Goal: Task Accomplishment & Management: Manage account settings

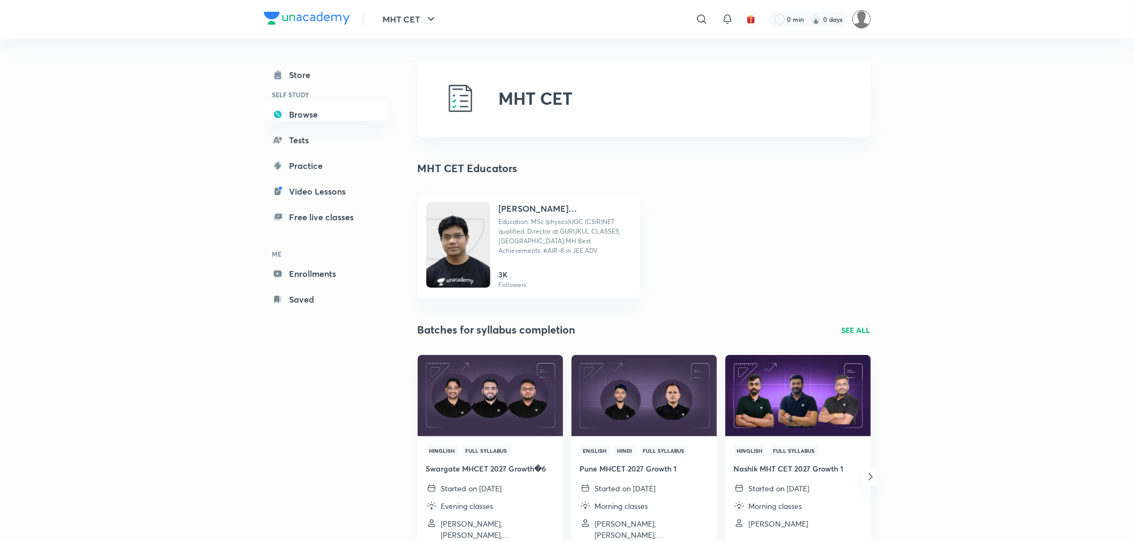
click at [863, 18] on img at bounding box center [862, 19] width 18 height 18
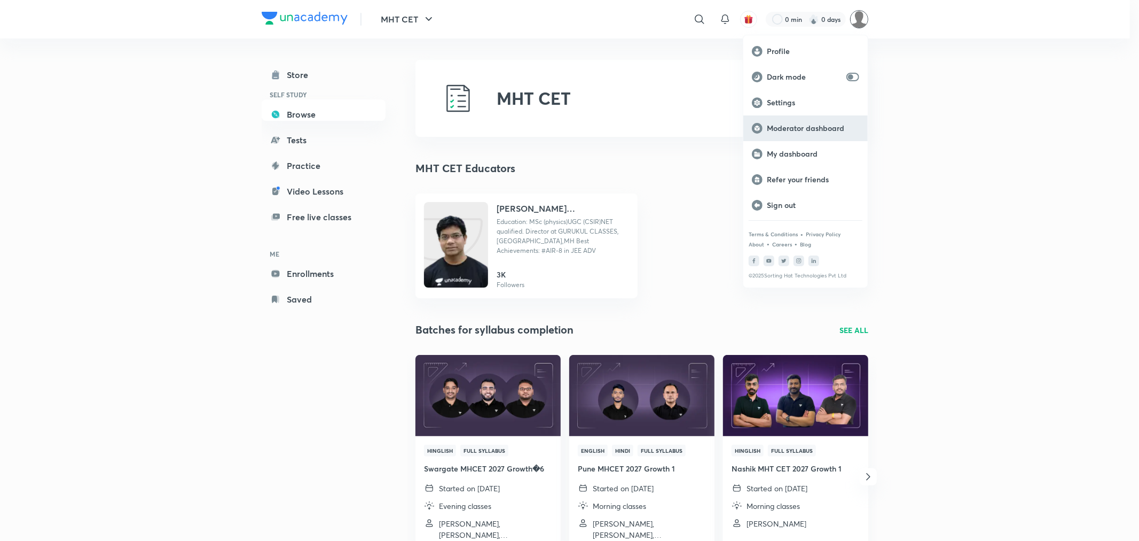
click at [784, 130] on p "Moderator dashboard" at bounding box center [813, 128] width 92 height 10
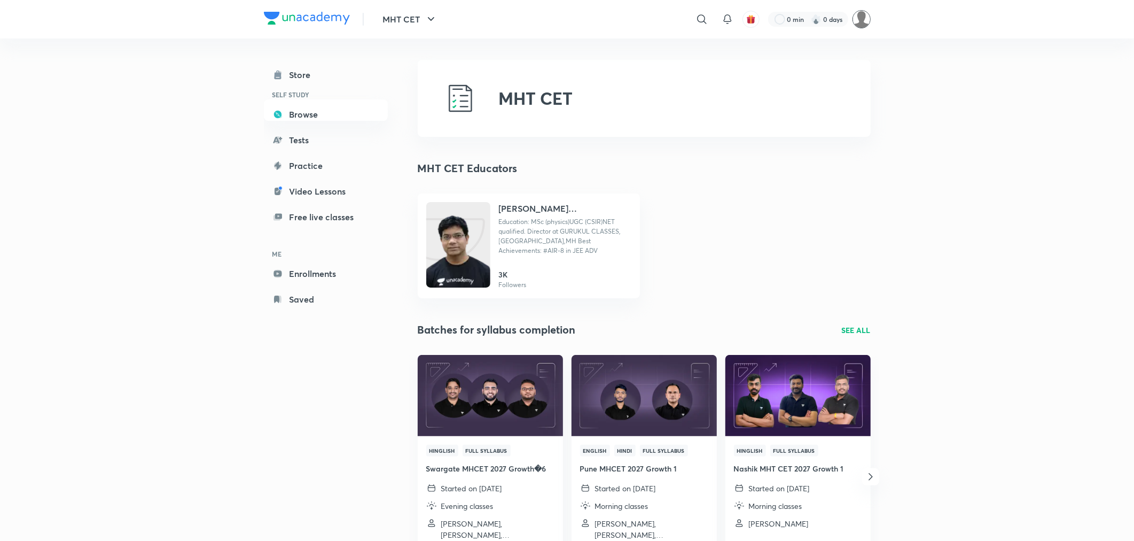
click at [862, 26] on img at bounding box center [862, 19] width 18 height 18
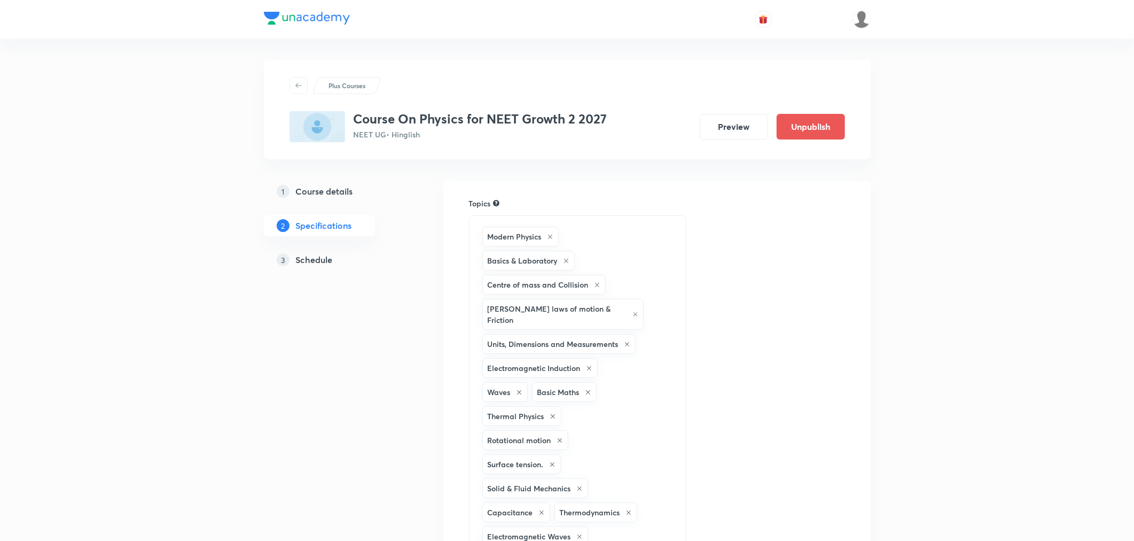
click at [314, 262] on h5 "Schedule" at bounding box center [314, 259] width 37 height 13
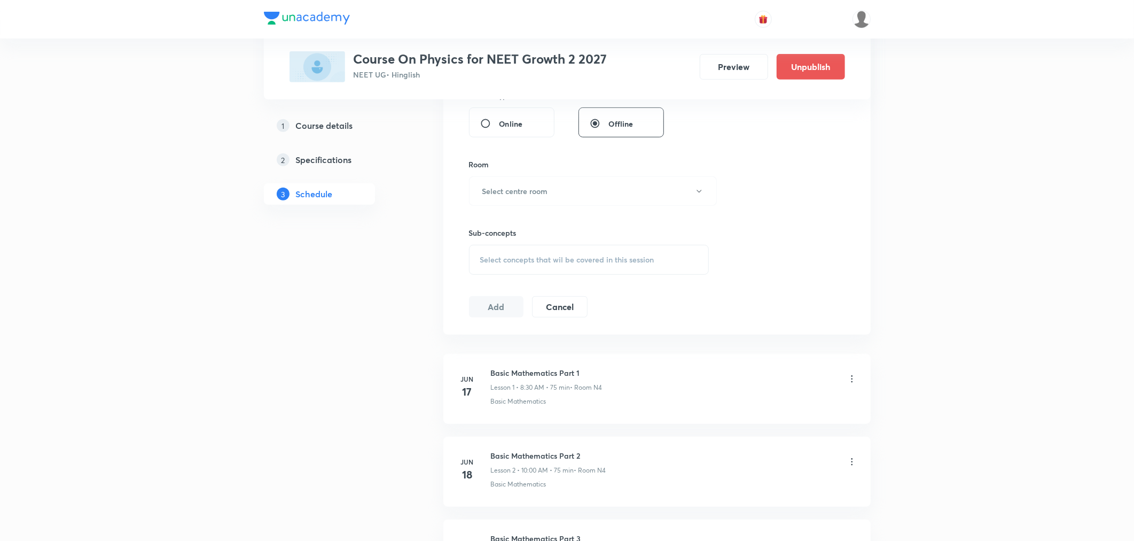
scroll to position [6120, 0]
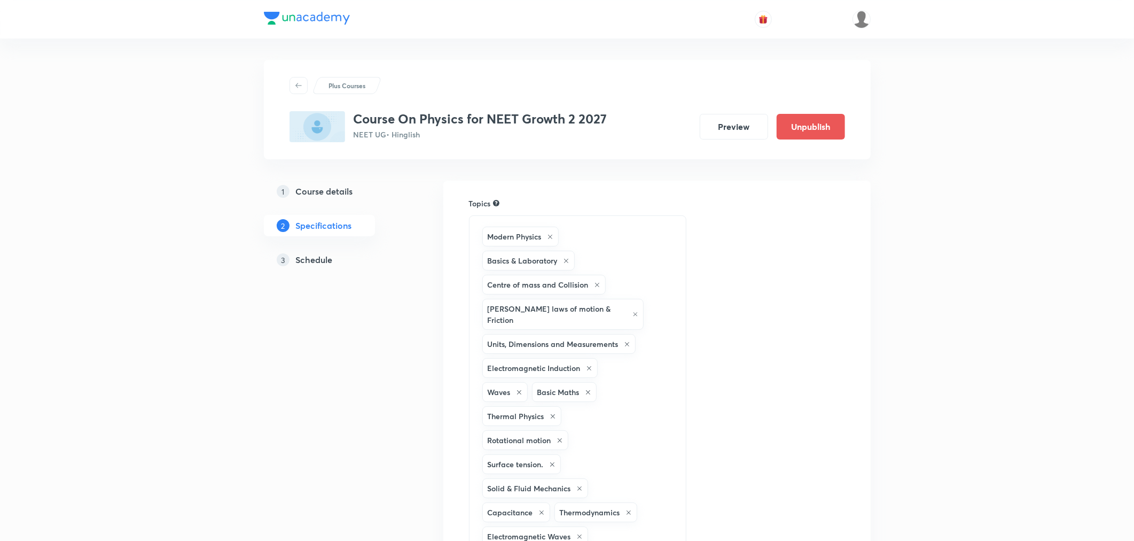
click at [317, 262] on h5 "Schedule" at bounding box center [314, 259] width 37 height 13
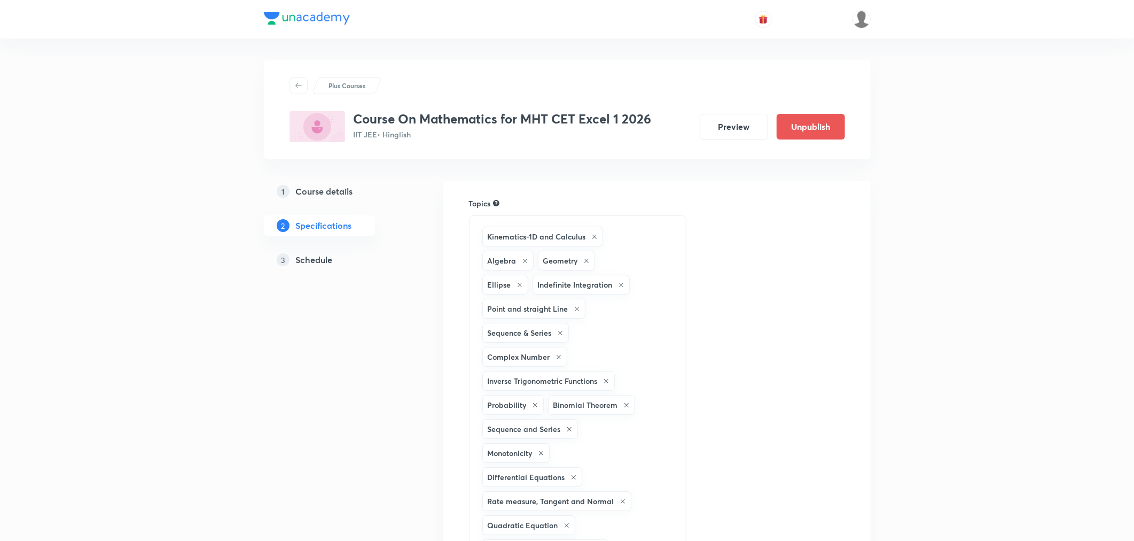
click at [311, 260] on h5 "Schedule" at bounding box center [314, 259] width 37 height 13
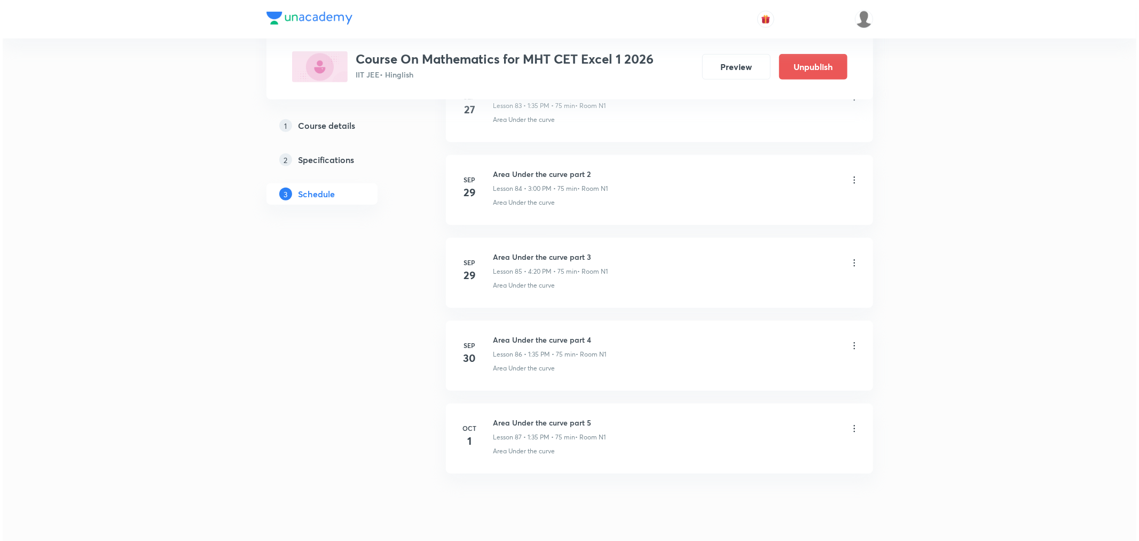
scroll to position [7528, 0]
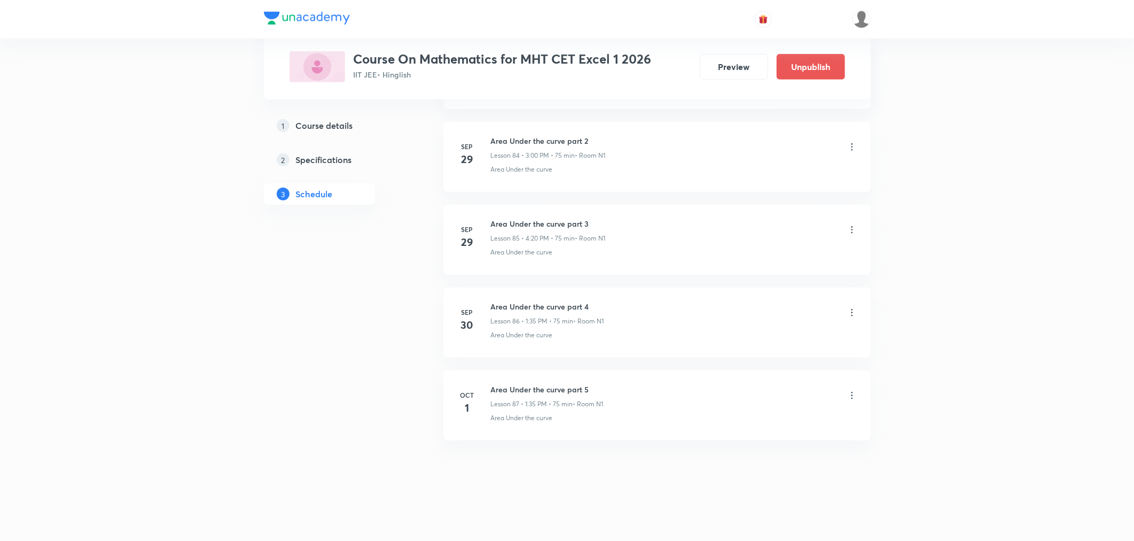
click at [851, 394] on icon at bounding box center [852, 395] width 11 height 11
click at [751, 417] on p "Edit" at bounding box center [752, 422] width 13 height 11
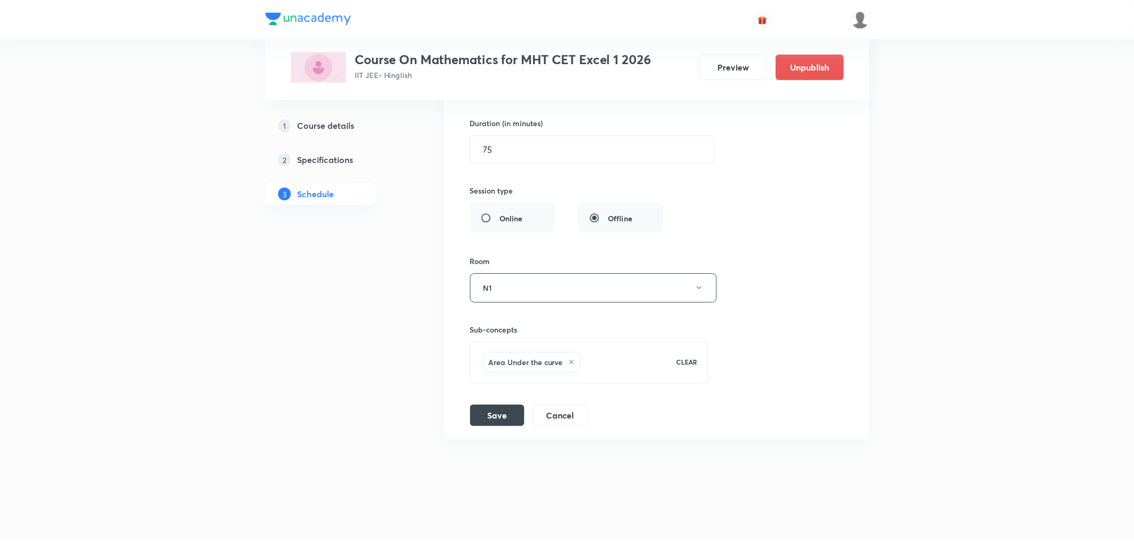
scroll to position [7449, 0]
click at [573, 361] on icon at bounding box center [571, 363] width 6 height 6
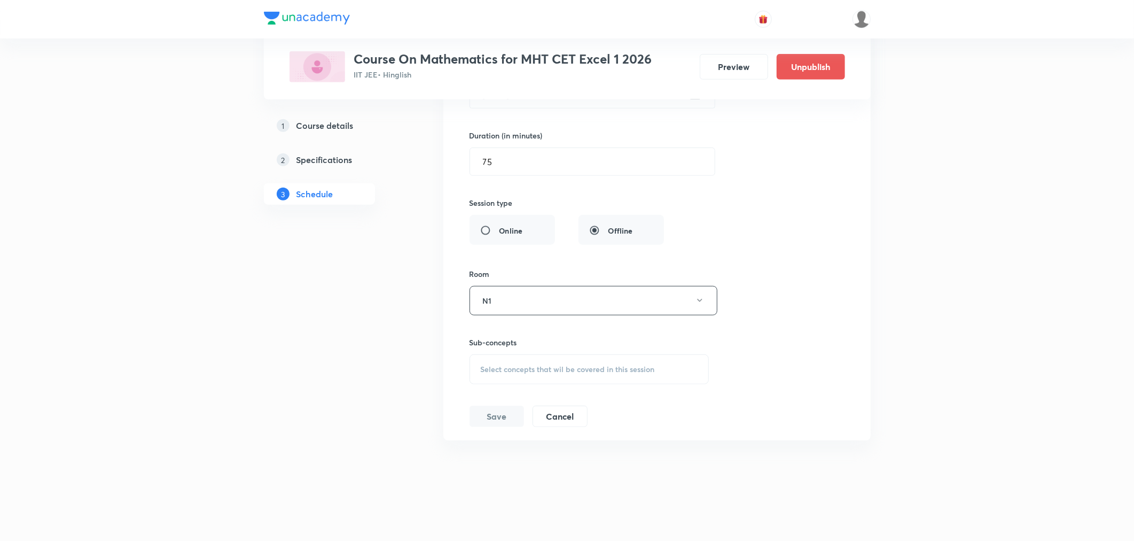
click at [513, 367] on span "Select concepts that wil be covered in this session" at bounding box center [568, 369] width 174 height 9
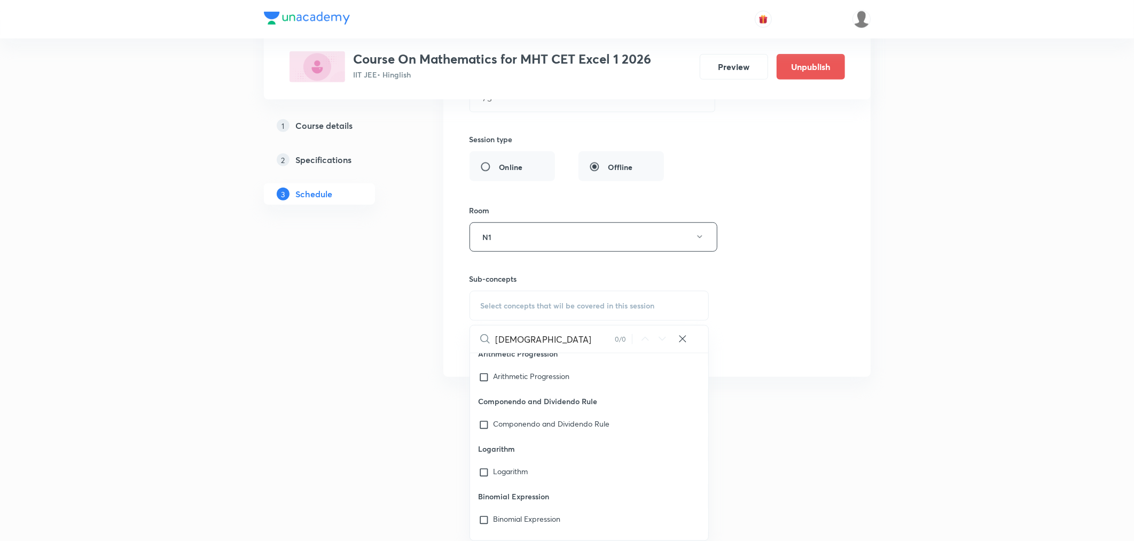
scroll to position [1396, 0]
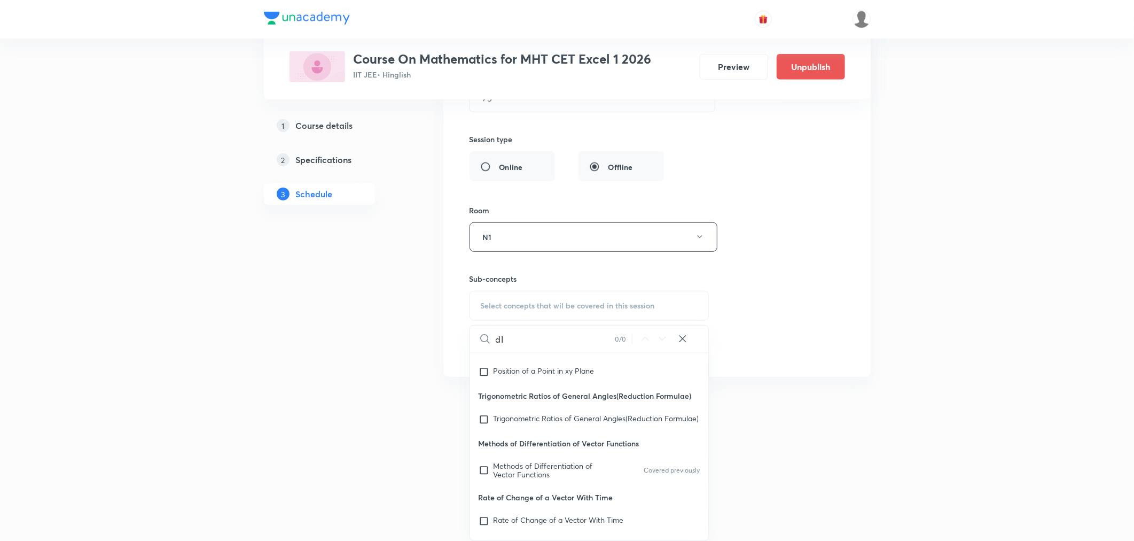
type input "d"
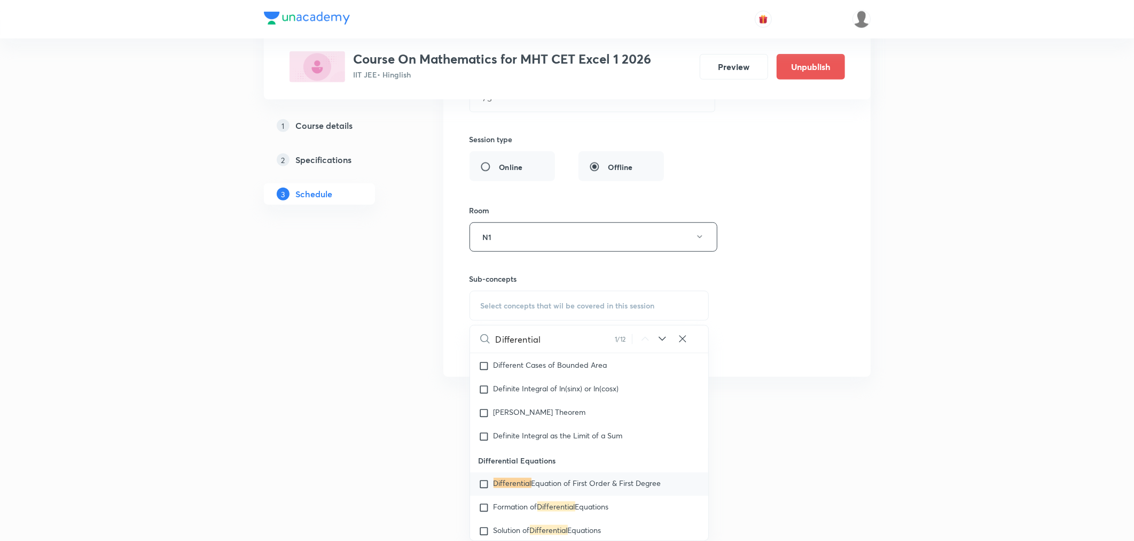
scroll to position [11882, 0]
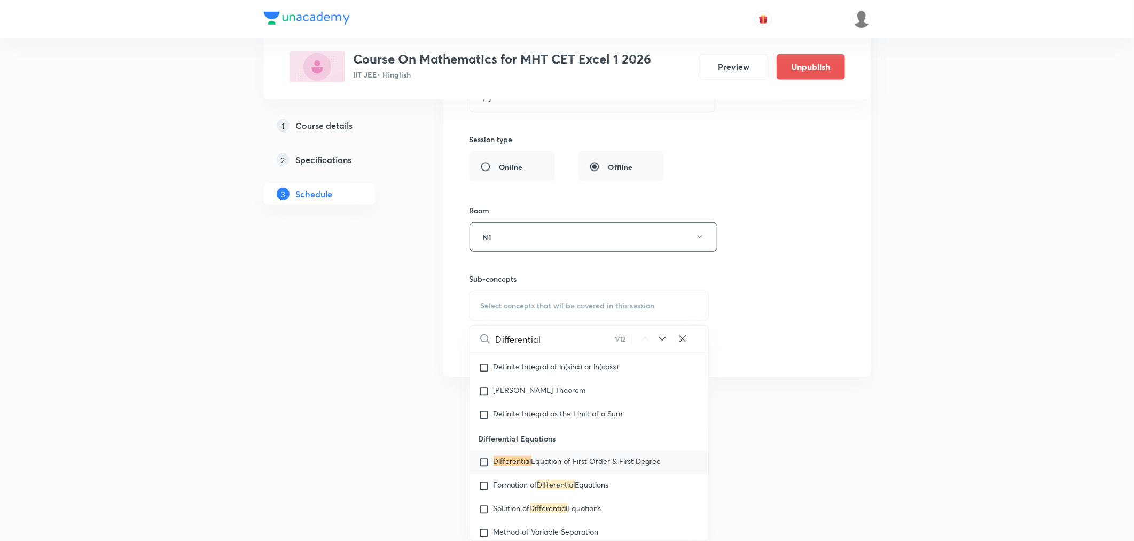
type input "Differential"
click at [532, 466] on span "Equation of First Order & First Degree" at bounding box center [597, 461] width 130 height 10
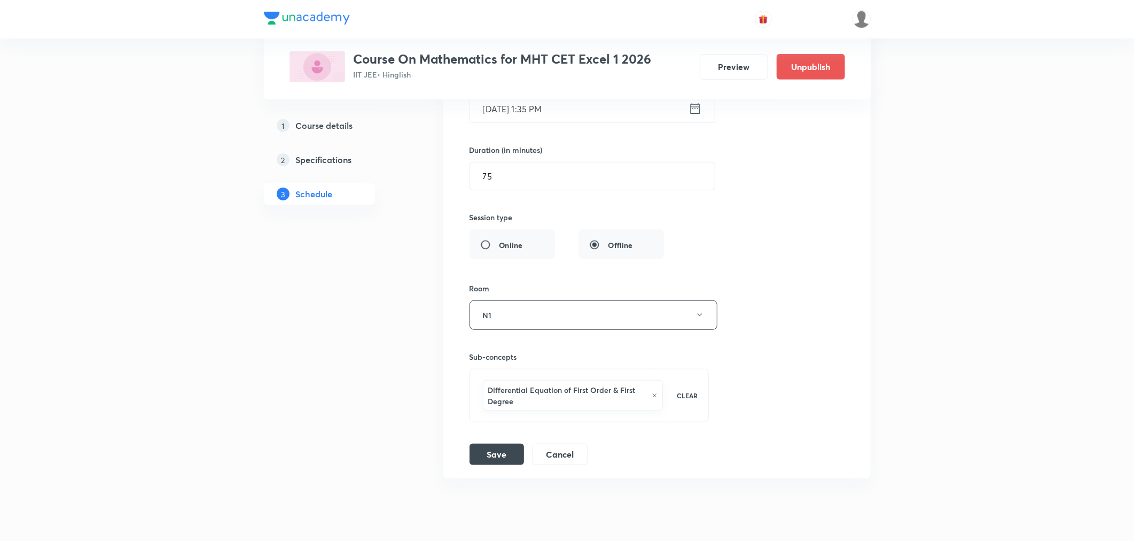
scroll to position [7282, 0]
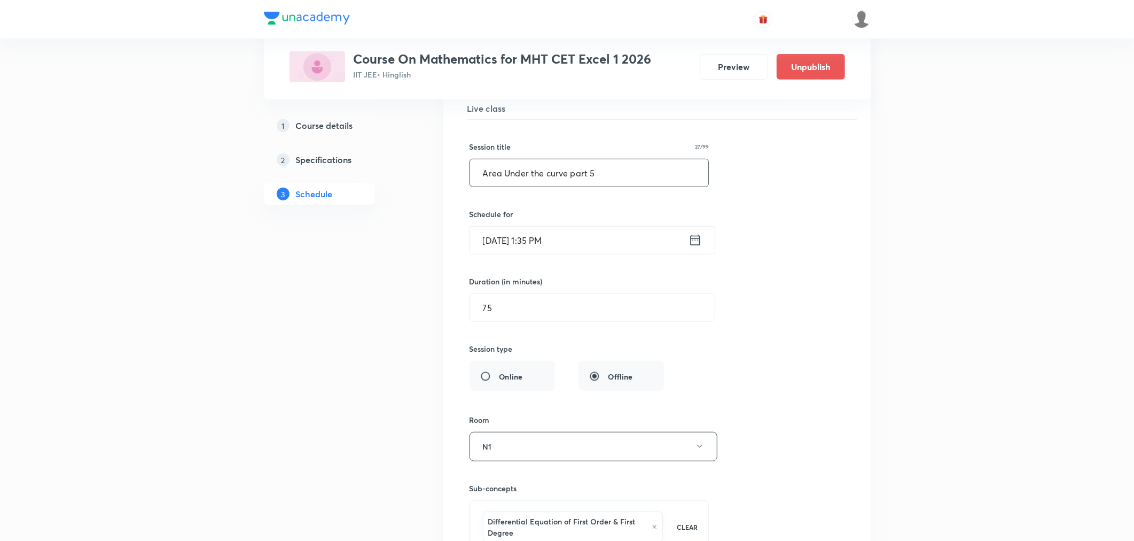
click at [531, 183] on input "Area Under the curve part 5" at bounding box center [589, 172] width 239 height 27
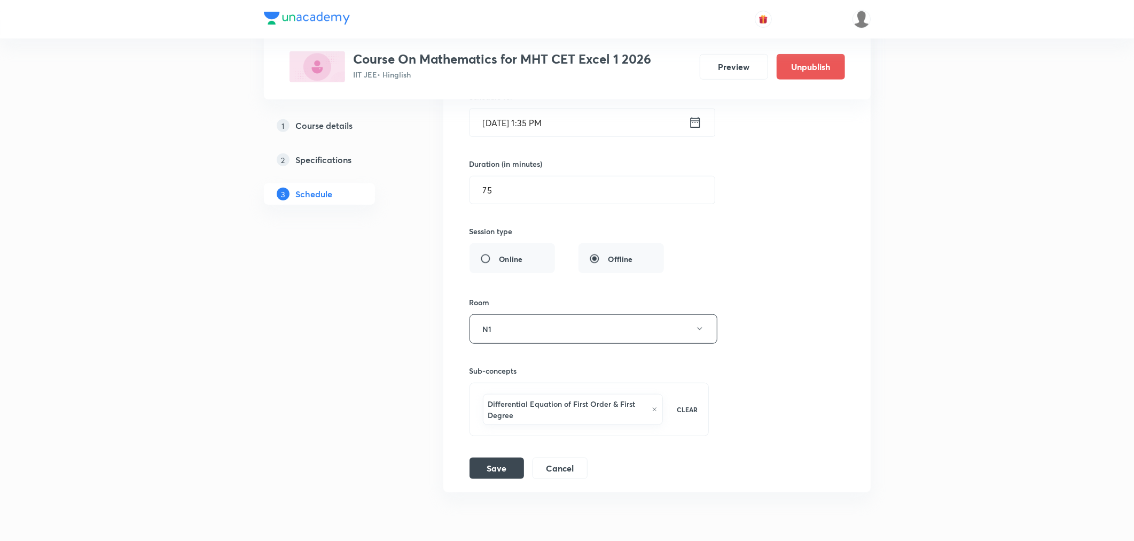
scroll to position [7401, 0]
type input "Differential Equation Part 1"
click at [497, 474] on button "Save" at bounding box center [497, 465] width 54 height 21
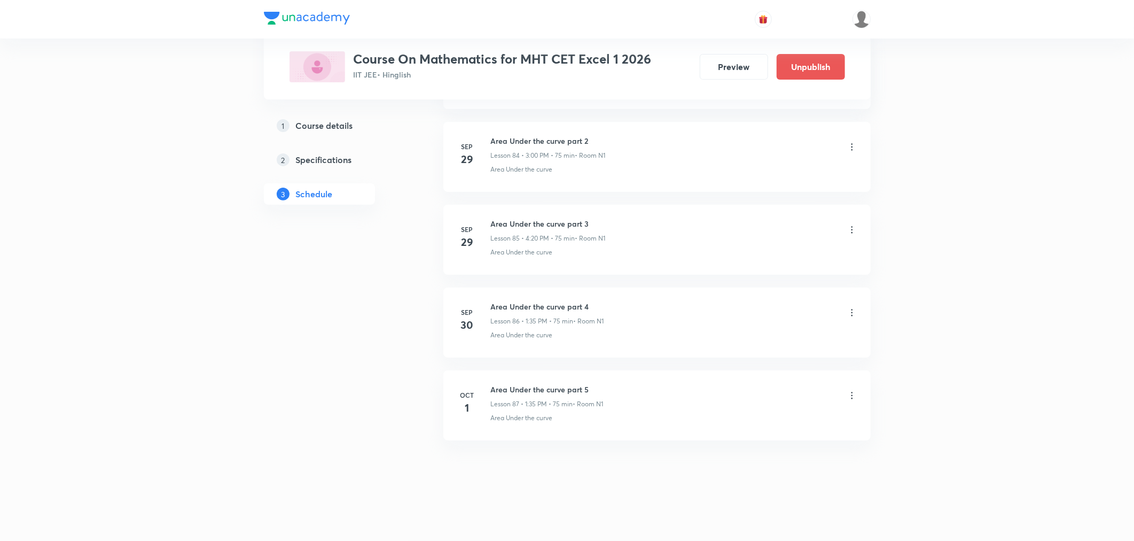
scroll to position [7037, 0]
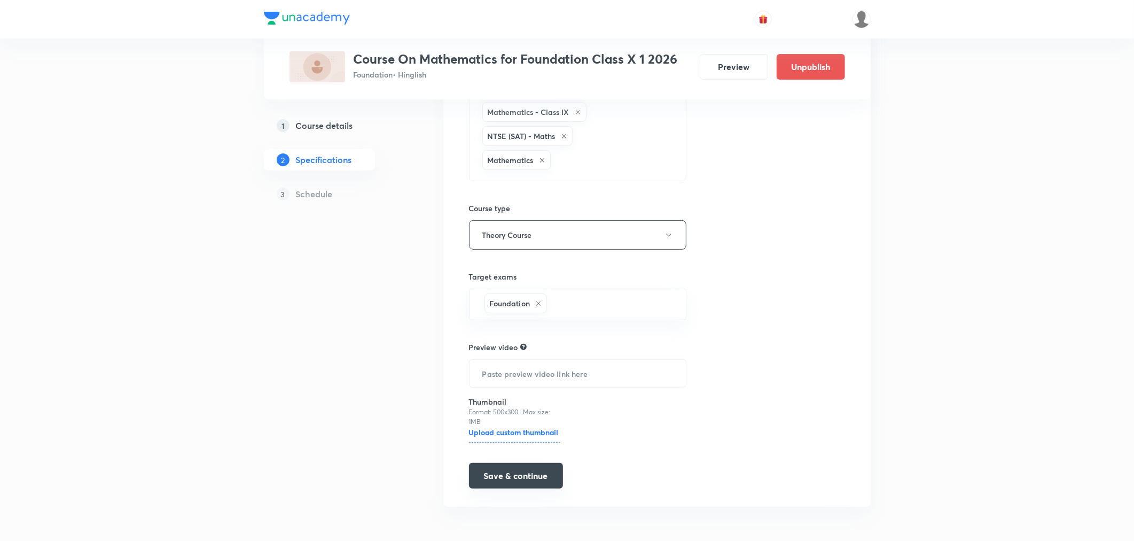
click at [517, 475] on button "Save & continue" at bounding box center [516, 476] width 94 height 26
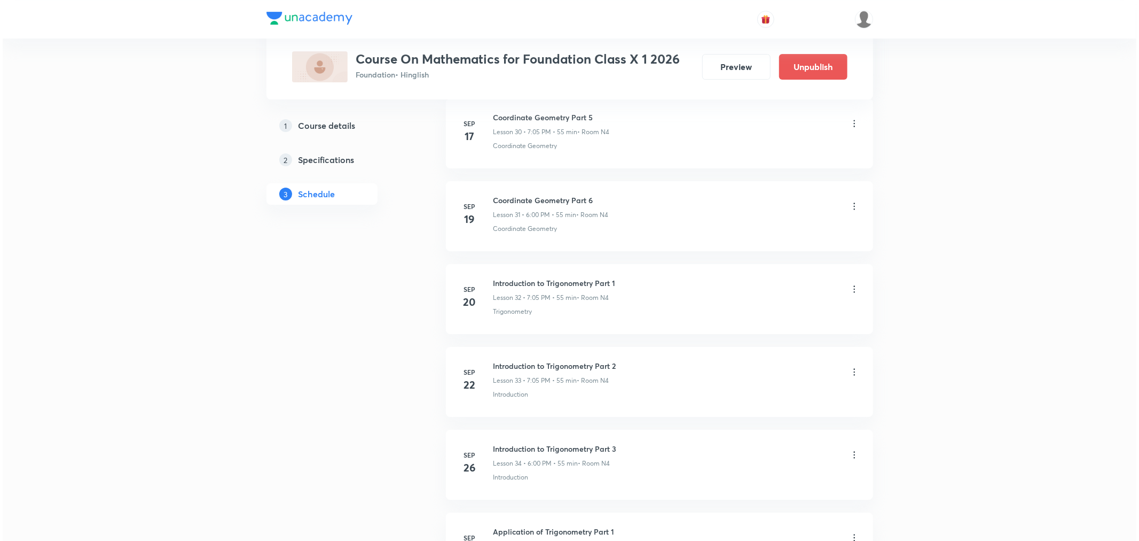
scroll to position [3300, 0]
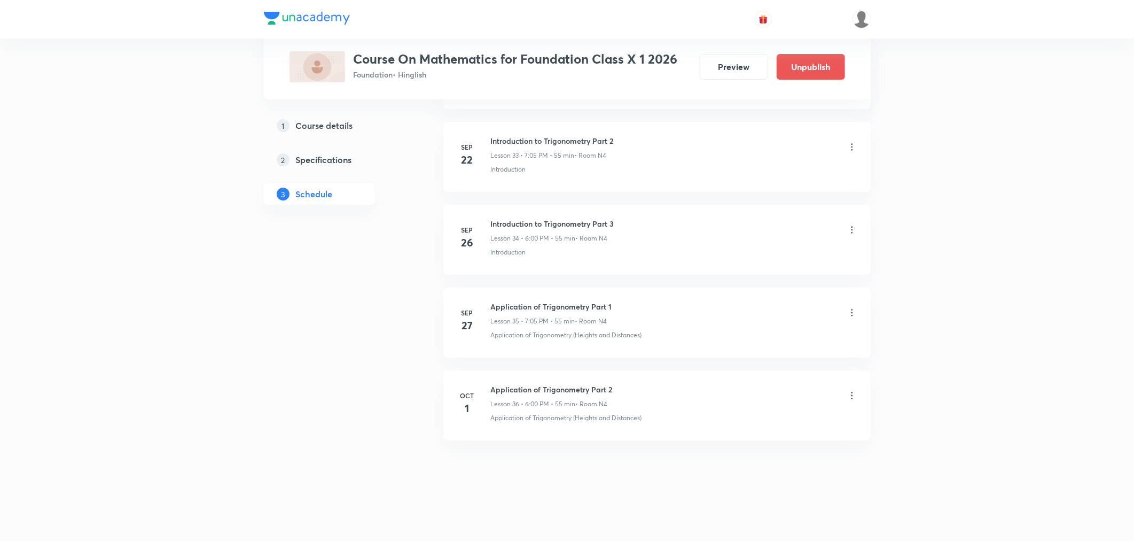
click at [853, 393] on icon at bounding box center [852, 395] width 11 height 11
click at [755, 420] on p "Edit" at bounding box center [752, 422] width 13 height 11
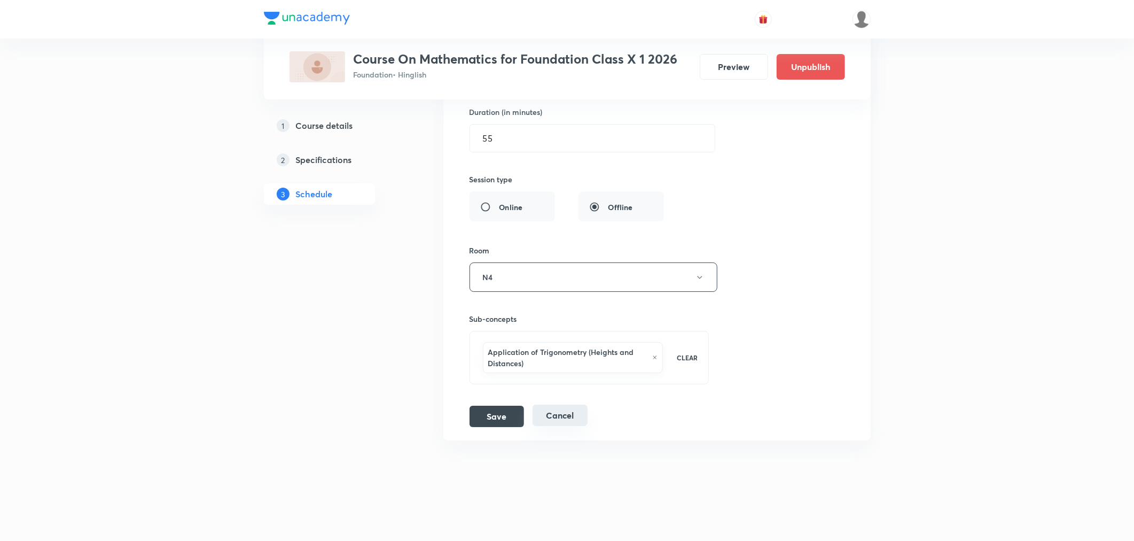
scroll to position [3232, 0]
click at [655, 356] on icon at bounding box center [655, 358] width 4 height 4
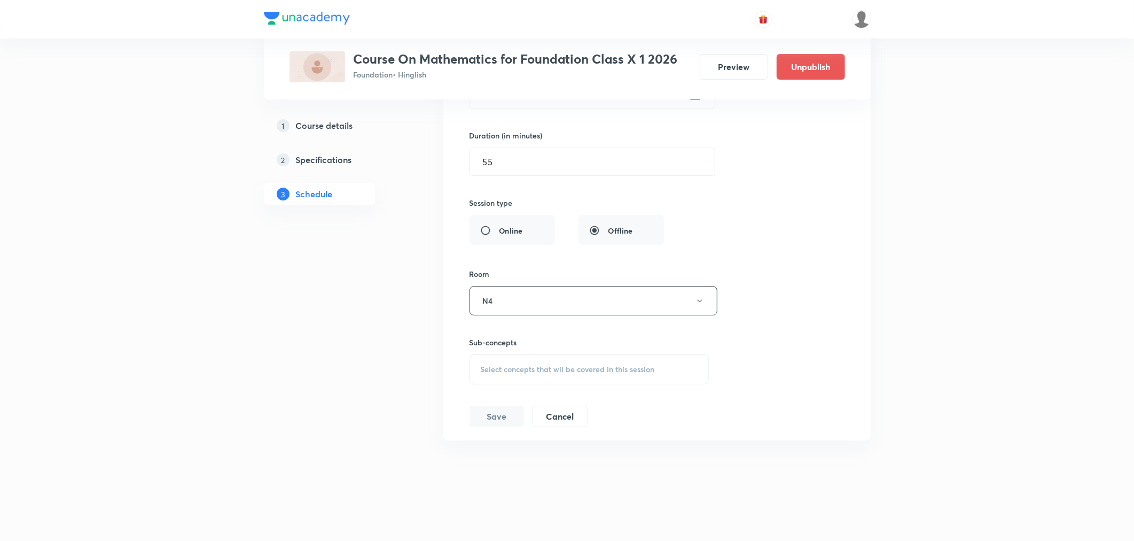
click at [561, 365] on span "Select concepts that wil be covered in this session" at bounding box center [568, 369] width 174 height 9
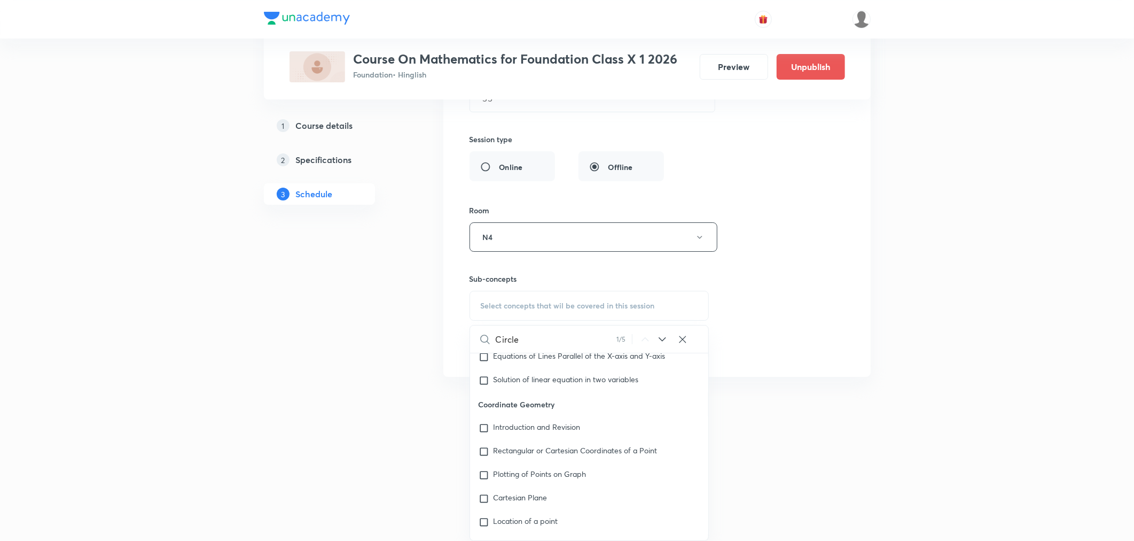
scroll to position [9245, 0]
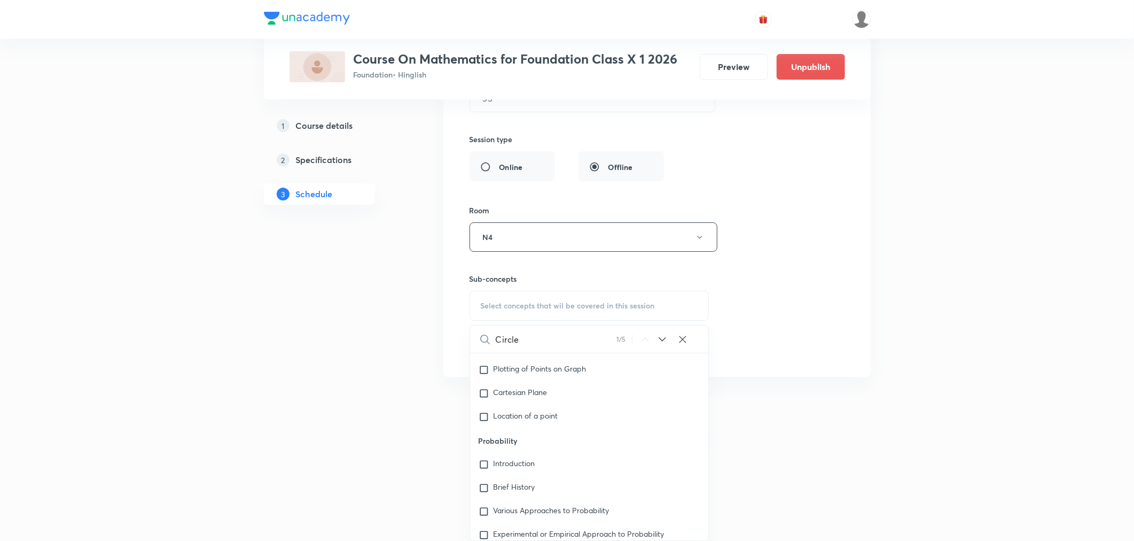
type input "Circle"
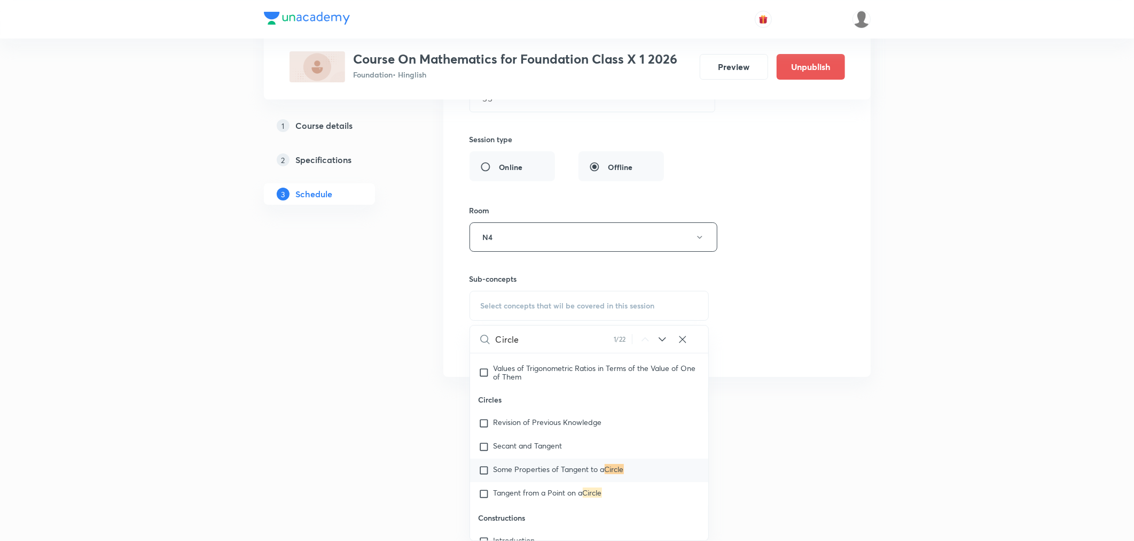
scroll to position [3881, 0]
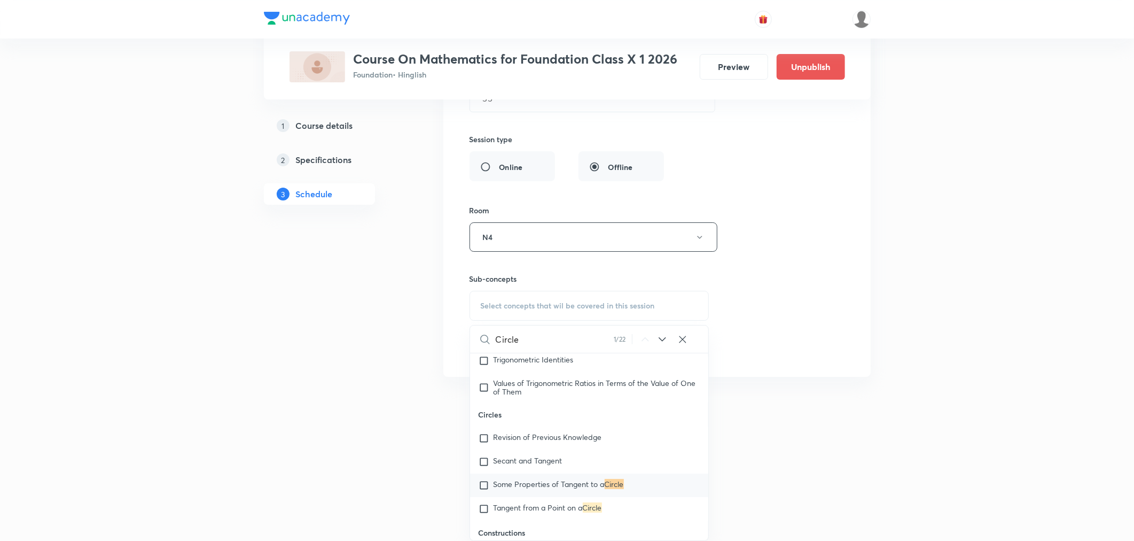
click at [533, 488] on span "Some Properties of Tangent to a" at bounding box center [549, 484] width 111 height 10
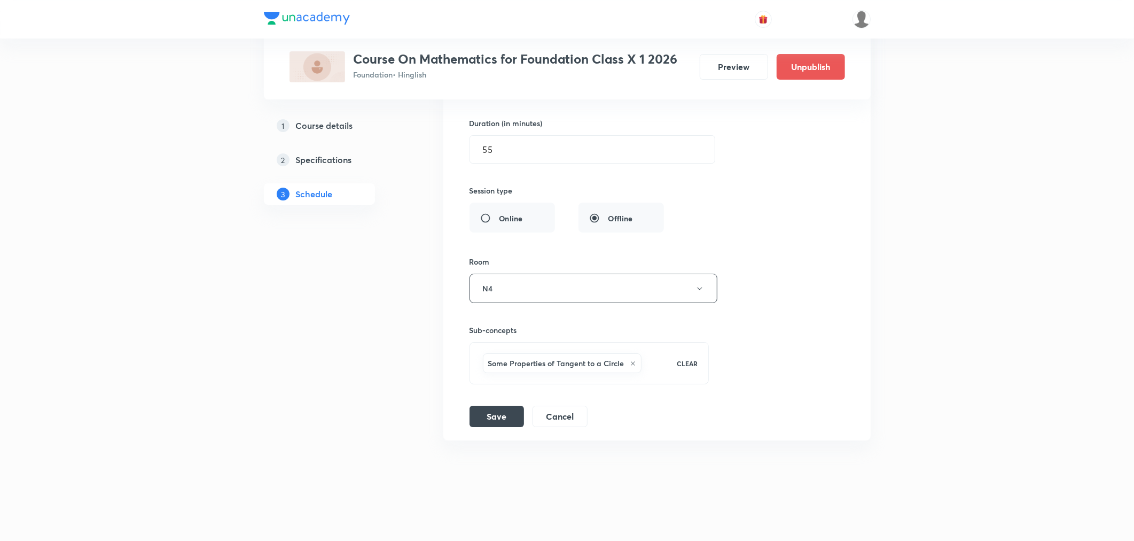
scroll to position [3220, 0]
click at [482, 420] on button "Save" at bounding box center [497, 414] width 54 height 21
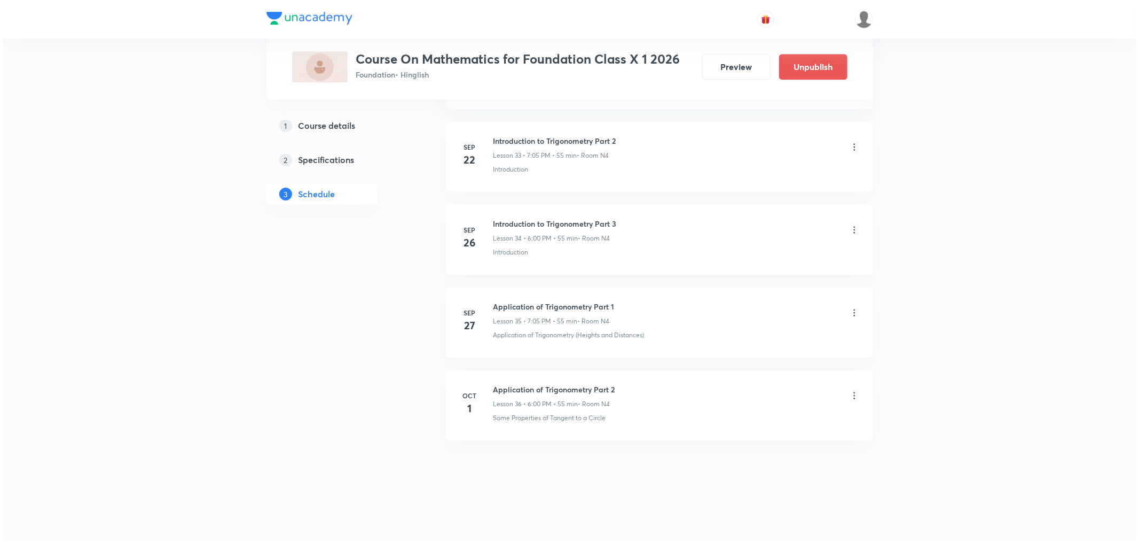
scroll to position [2809, 0]
click at [851, 393] on icon at bounding box center [852, 395] width 11 height 11
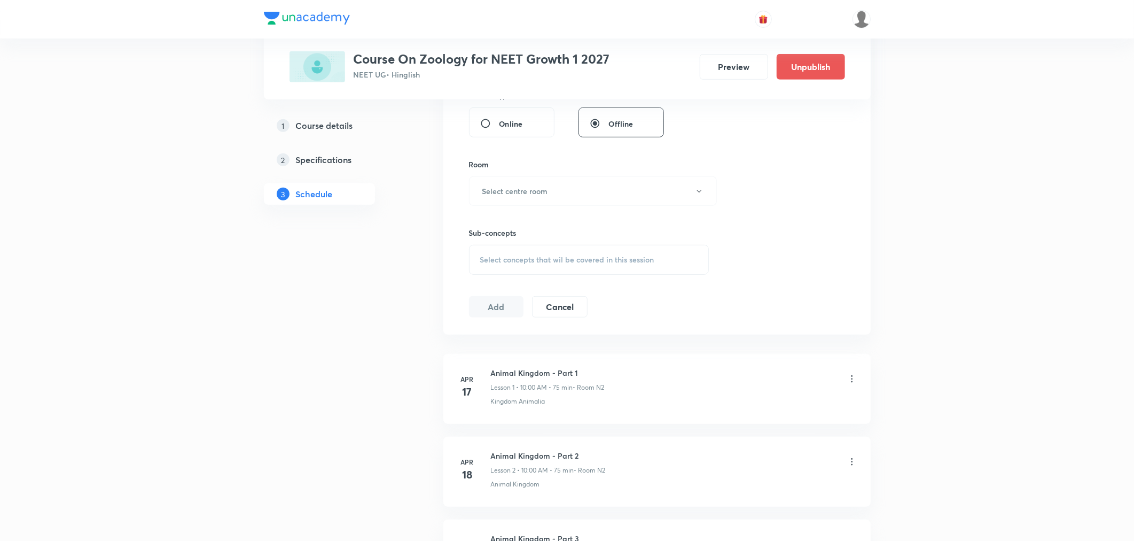
scroll to position [4875, 0]
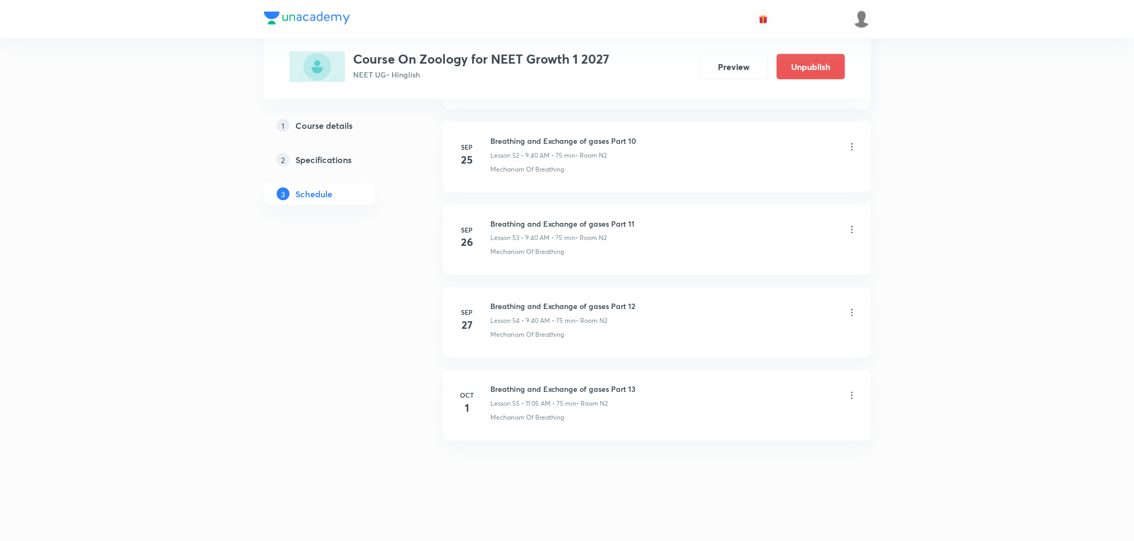
click at [853, 393] on icon at bounding box center [852, 395] width 11 height 11
click at [752, 441] on p "Delete" at bounding box center [757, 442] width 22 height 11
click at [697, 515] on button "Delete" at bounding box center [721, 518] width 94 height 26
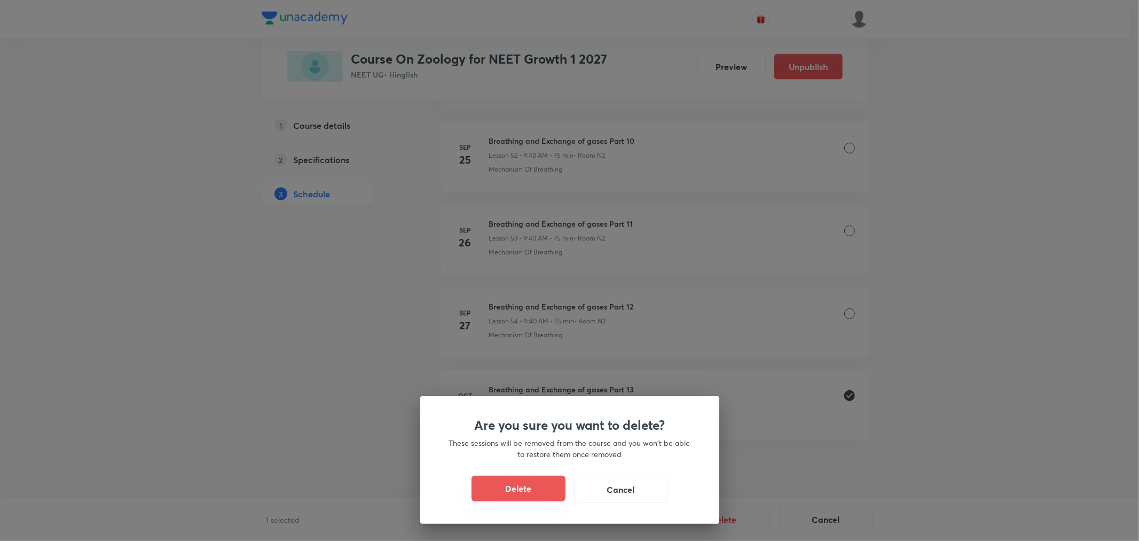
click at [489, 491] on button "Delete" at bounding box center [519, 488] width 94 height 26
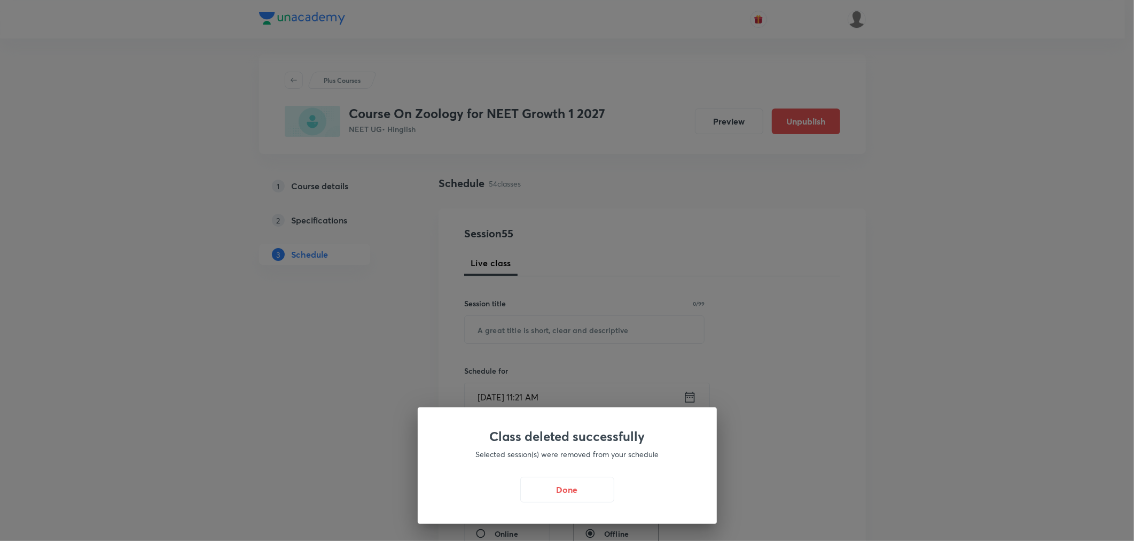
scroll to position [0, 0]
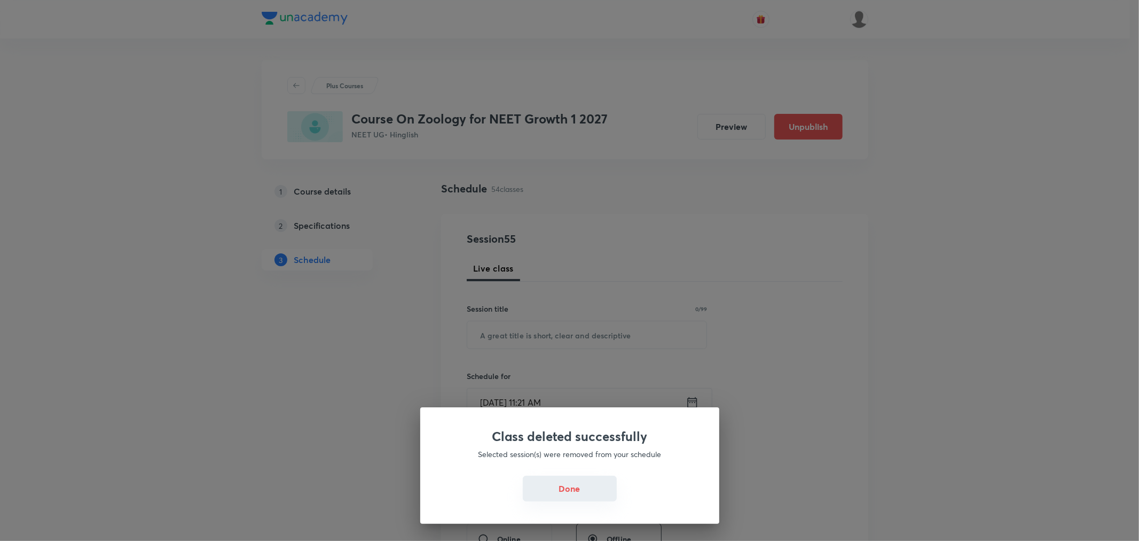
click at [534, 492] on button "Done" at bounding box center [570, 488] width 94 height 26
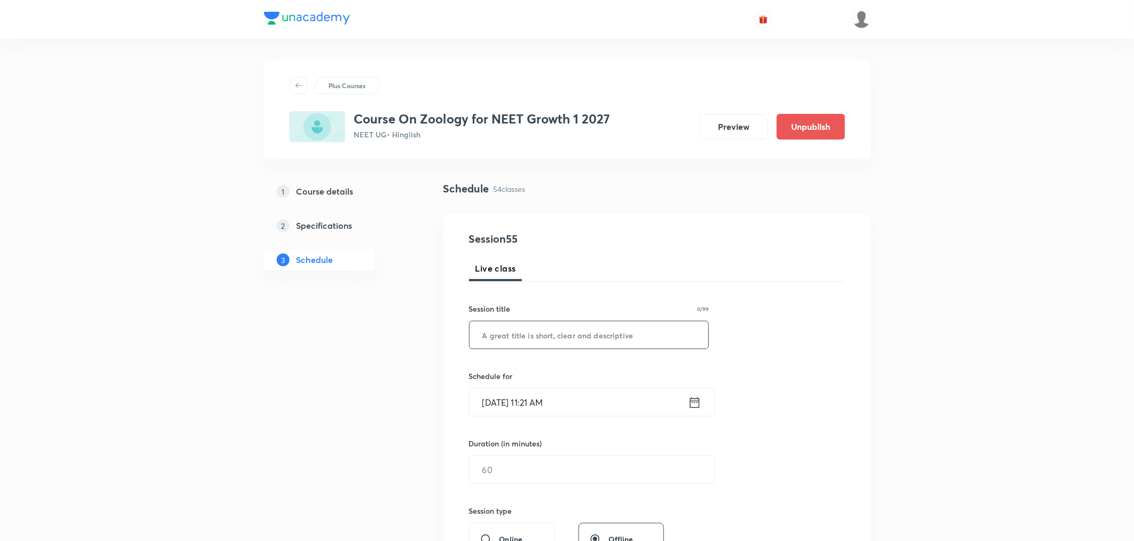
click at [513, 339] on input "text" at bounding box center [589, 334] width 239 height 27
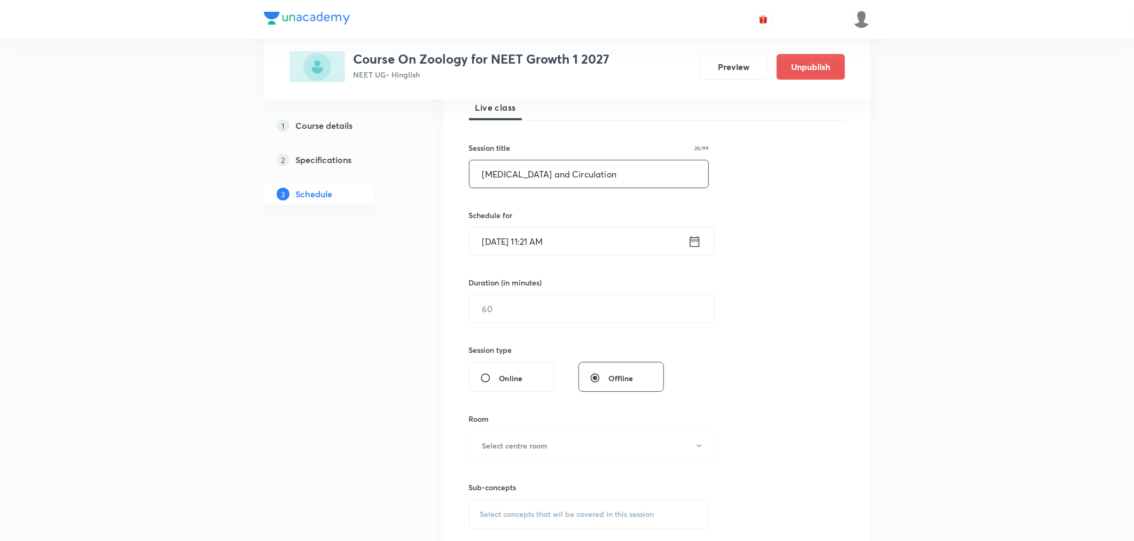
scroll to position [178, 0]
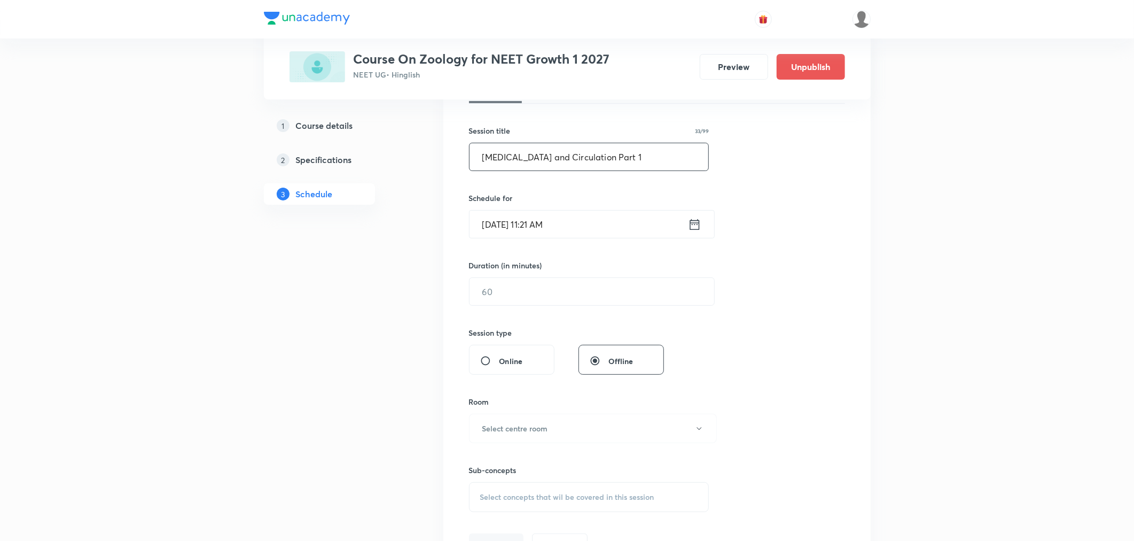
type input "Body Fluid and Circulation Part 1"
click at [691, 223] on icon at bounding box center [694, 224] width 13 height 15
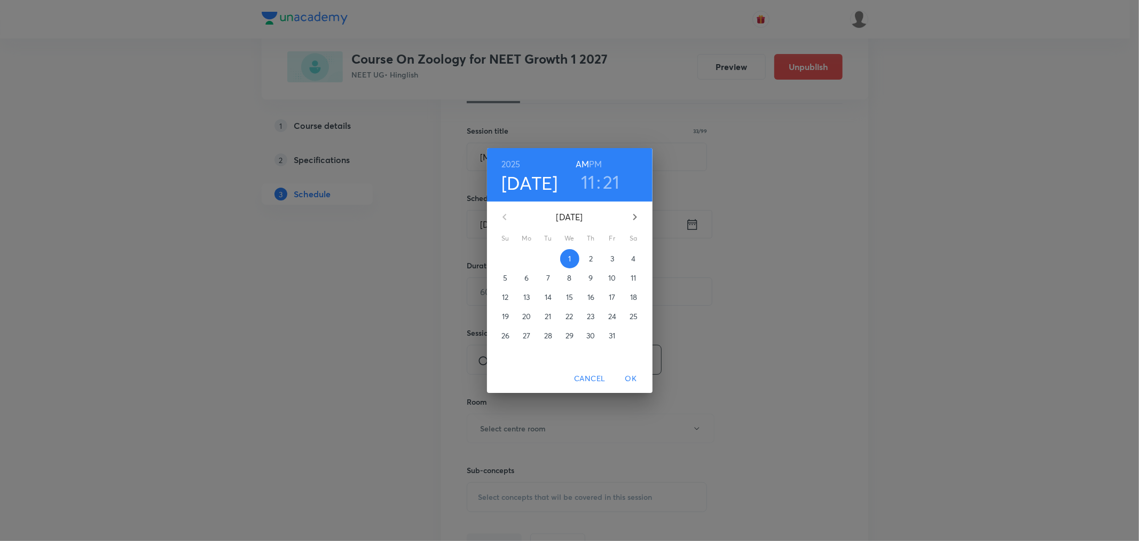
click at [608, 176] on h3 "21" at bounding box center [611, 181] width 17 height 22
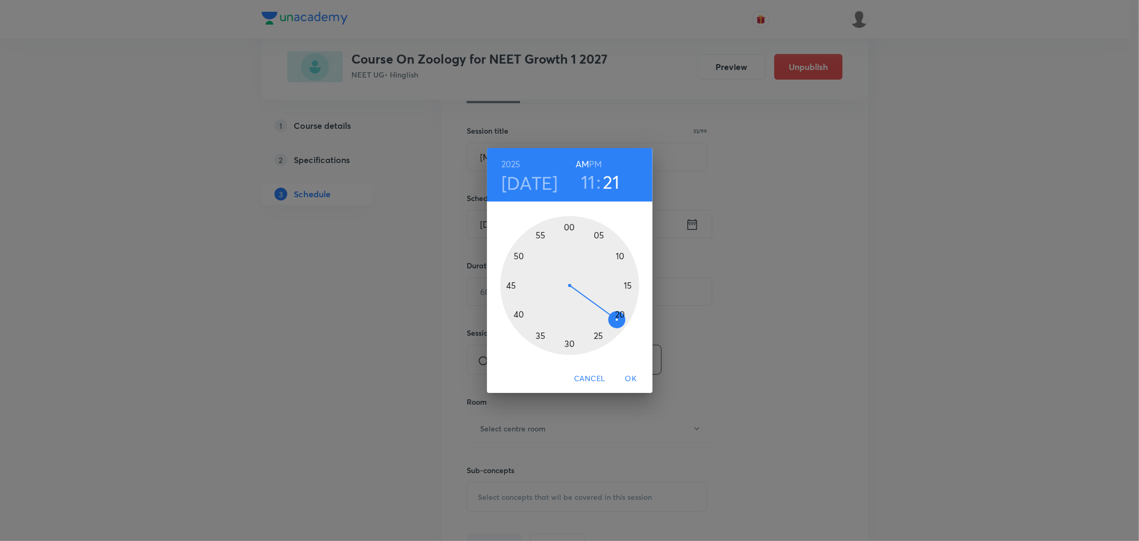
click at [596, 333] on div at bounding box center [570, 285] width 139 height 139
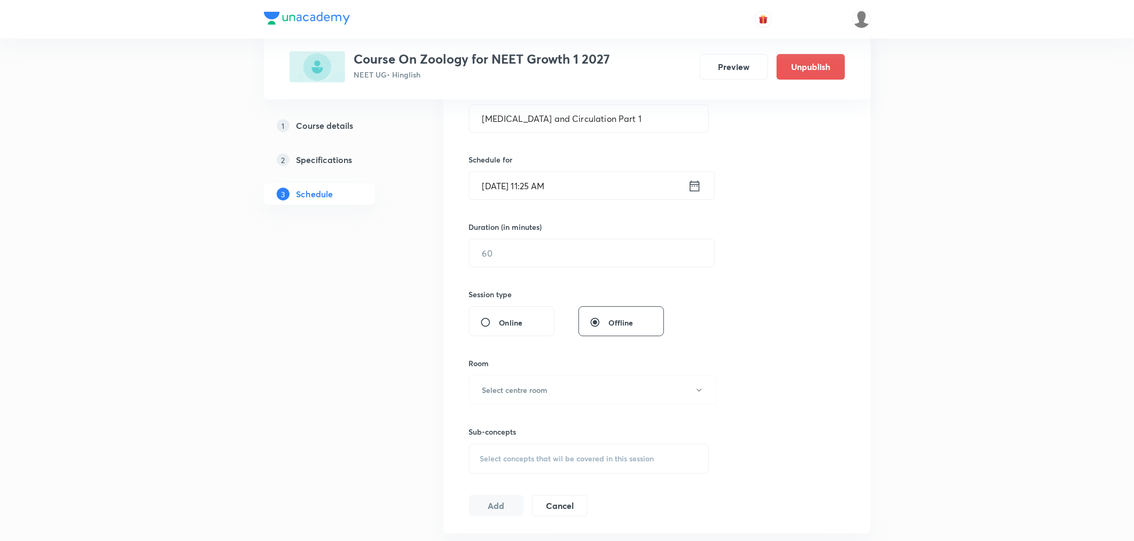
scroll to position [237, 0]
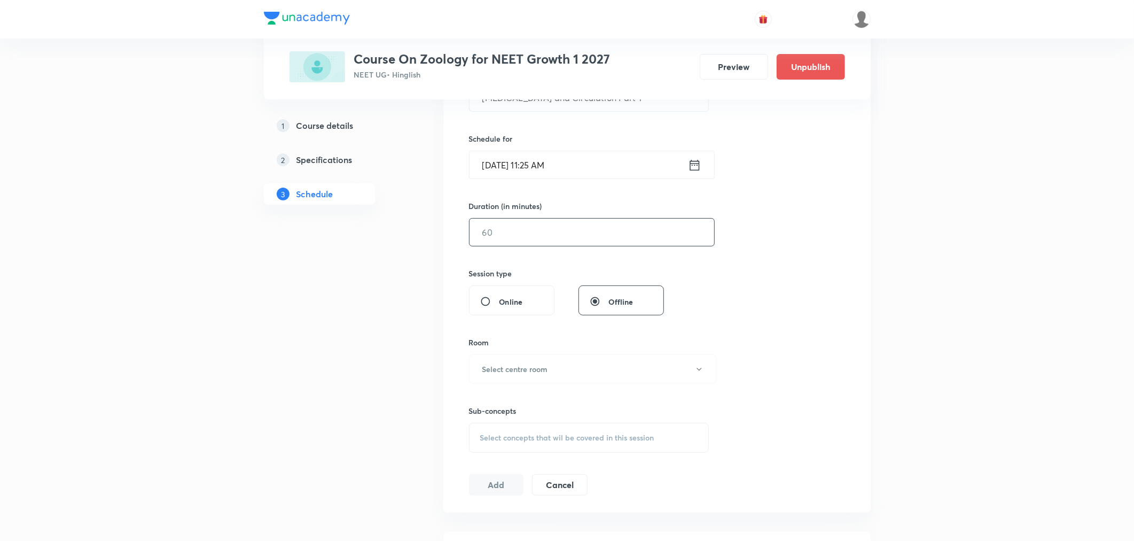
click at [518, 233] on input "text" at bounding box center [592, 231] width 245 height 27
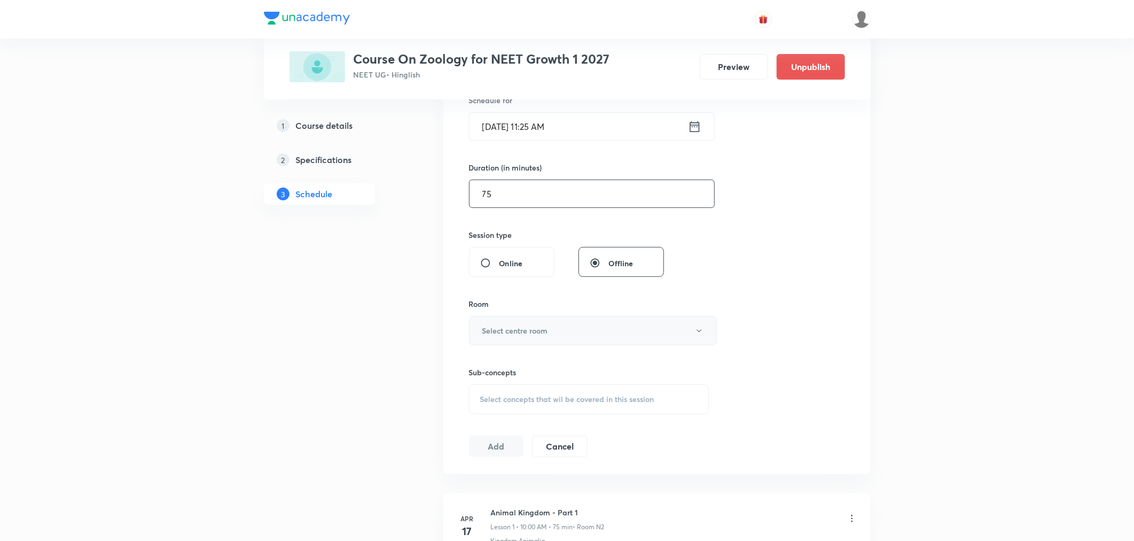
scroll to position [296, 0]
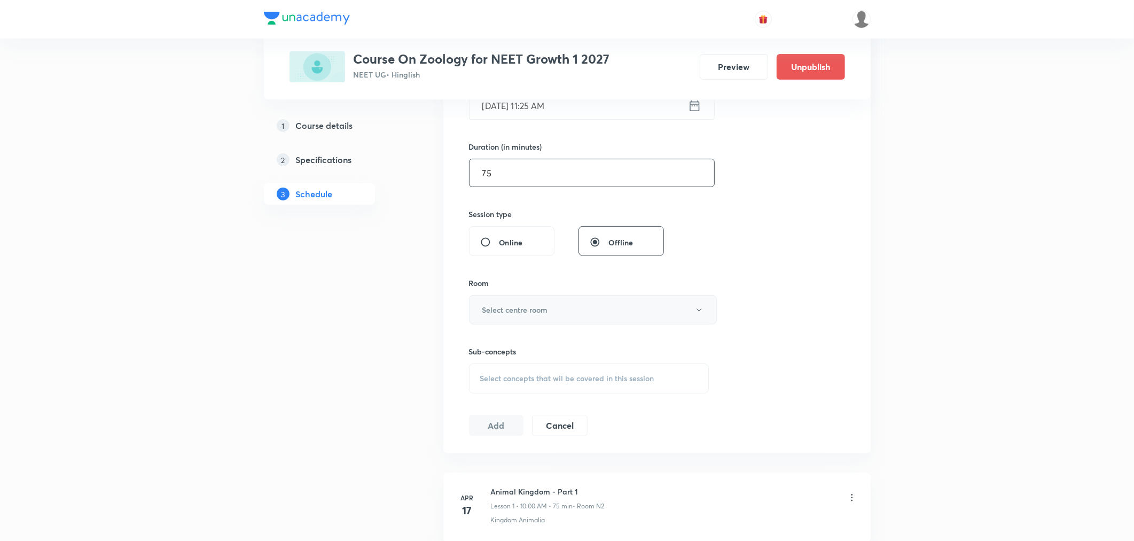
type input "75"
click at [495, 306] on h6 "Select centre room" at bounding box center [515, 309] width 66 height 11
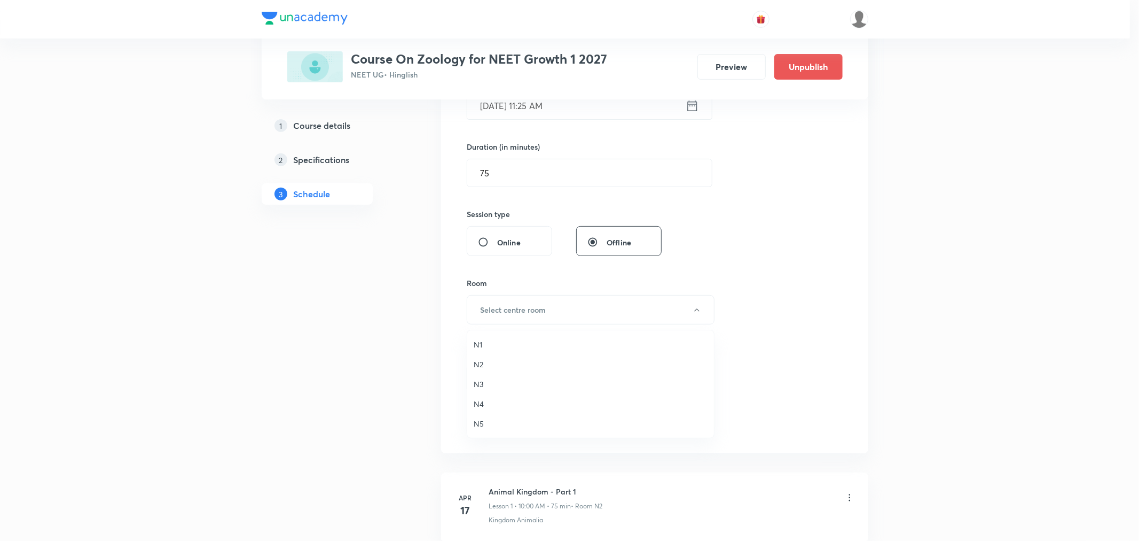
click at [474, 364] on span "N2" at bounding box center [591, 363] width 234 height 11
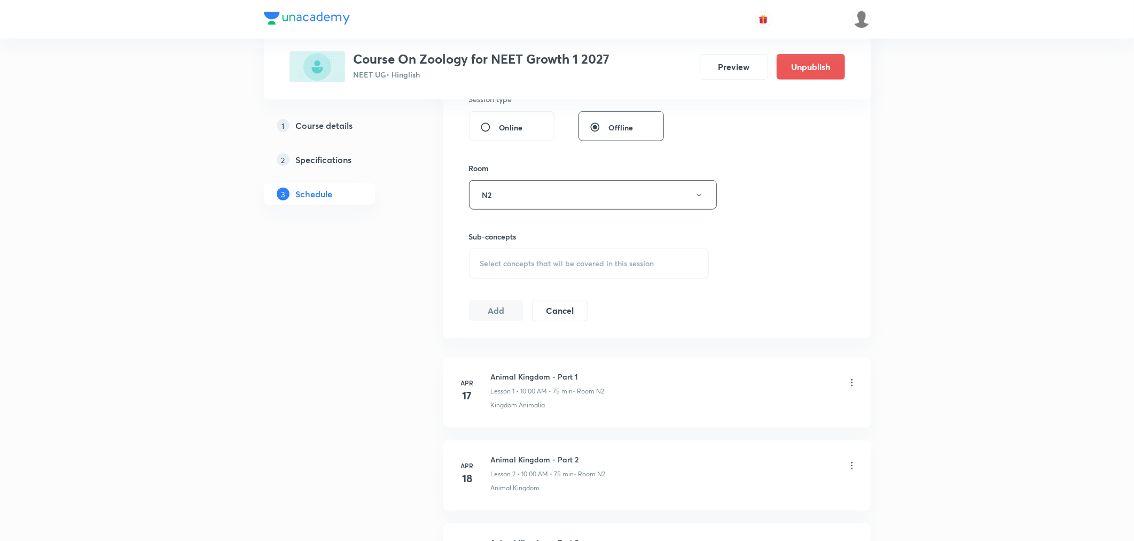
scroll to position [415, 0]
click at [509, 268] on div "Select concepts that wil be covered in this session" at bounding box center [589, 260] width 240 height 30
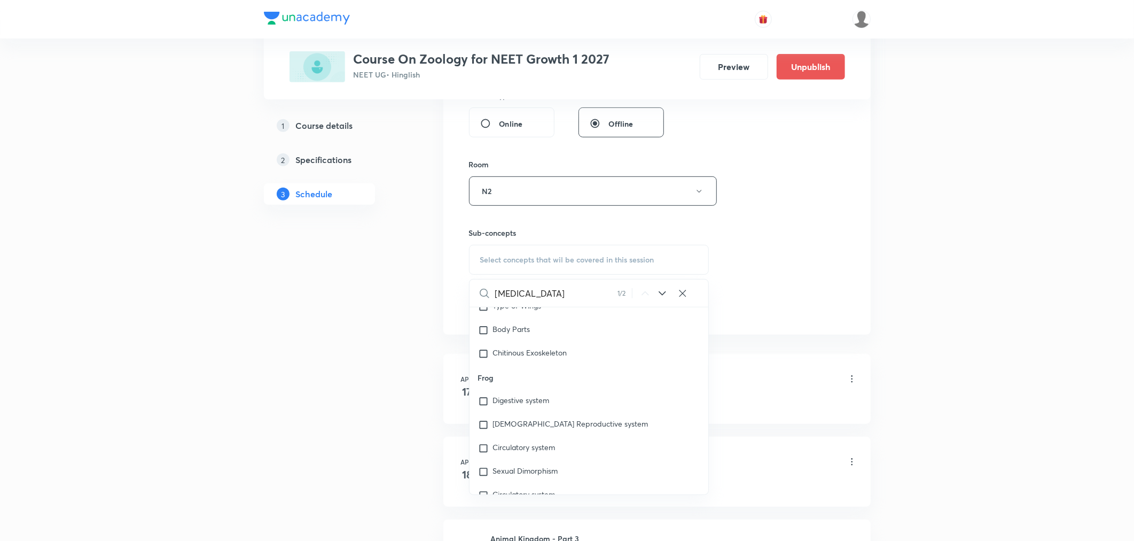
scroll to position [48895, 0]
type input "Body Fluid"
click at [511, 490] on span "Breathing & Exchange of Gases and" at bounding box center [554, 495] width 123 height 10
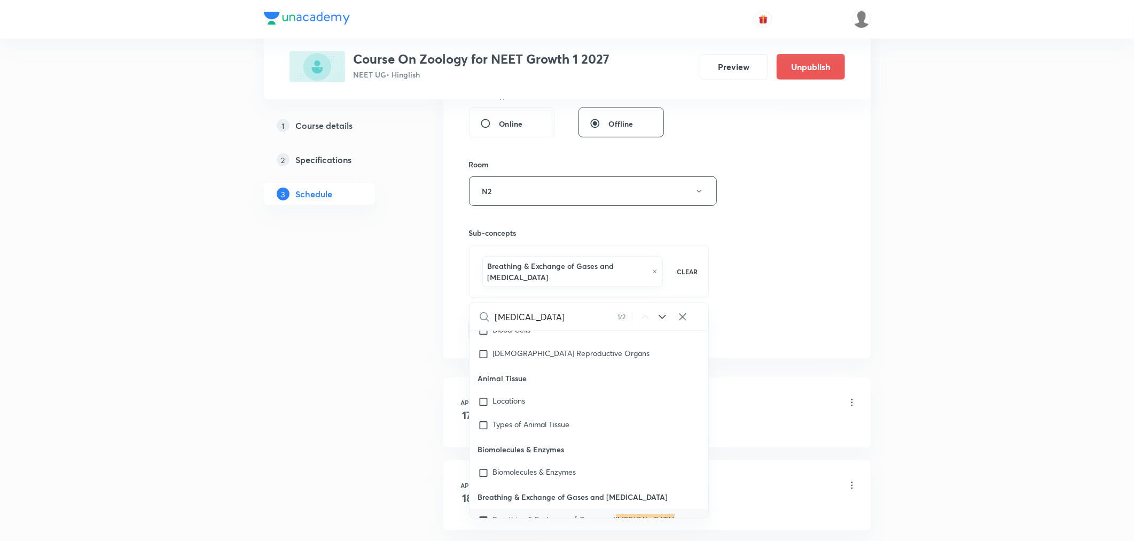
checkbox input "true"
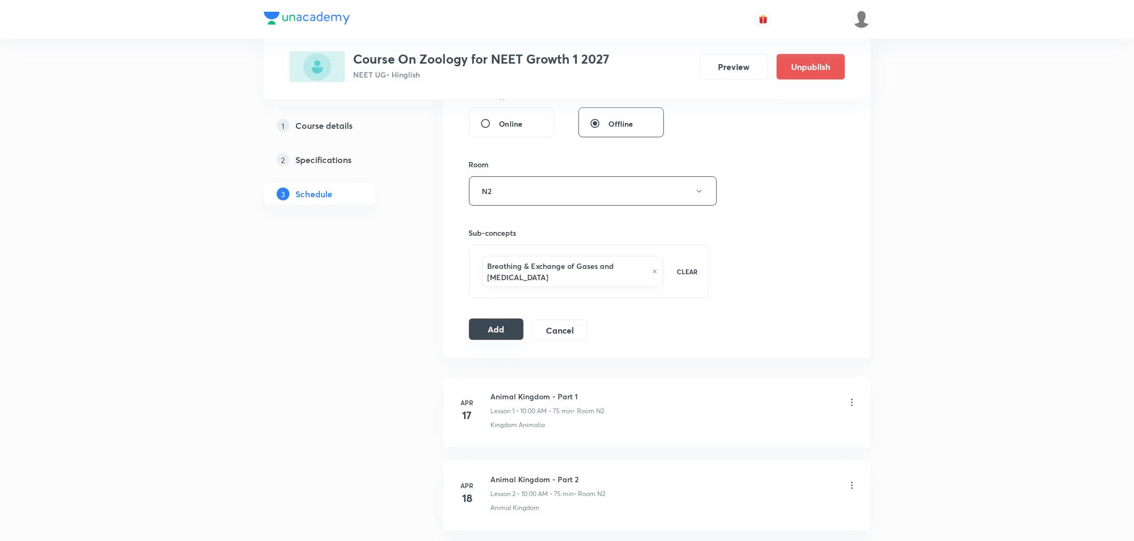
click at [495, 337] on button "Add" at bounding box center [496, 328] width 55 height 21
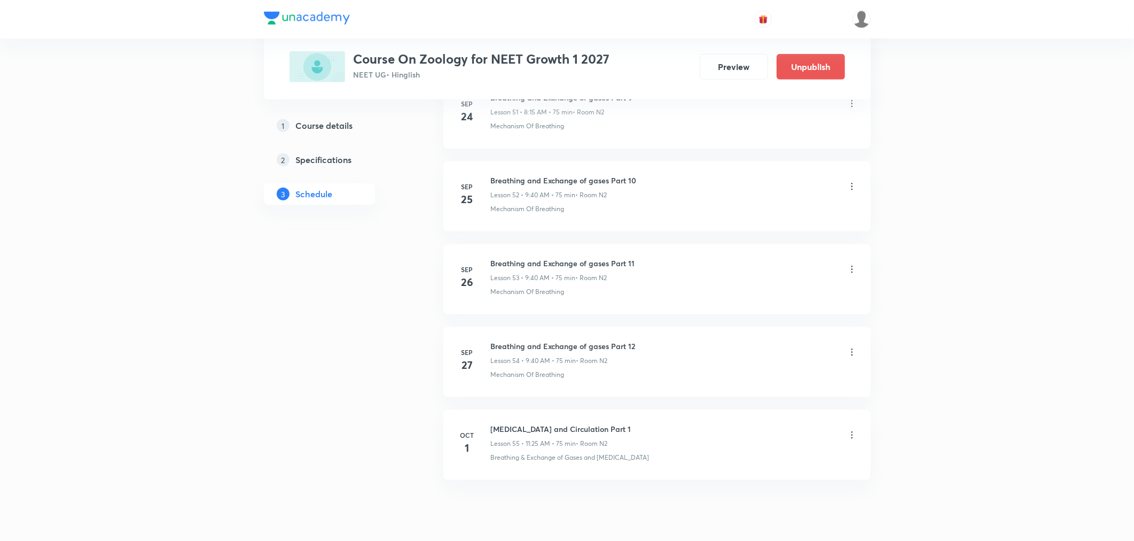
scroll to position [4384, 0]
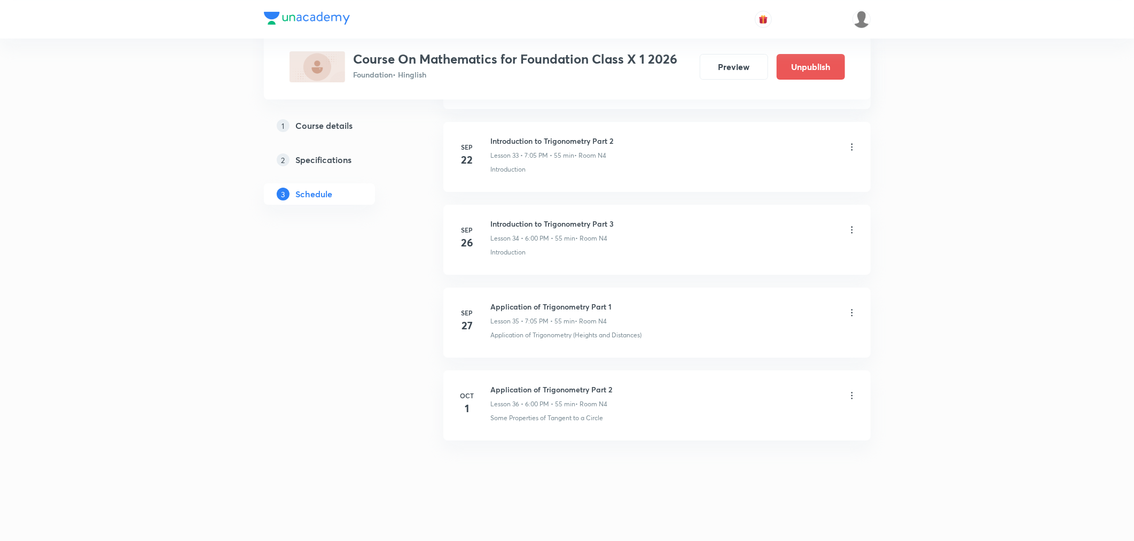
click at [852, 395] on icon at bounding box center [852, 395] width 2 height 7
click at [745, 424] on li "Edit" at bounding box center [796, 423] width 117 height 20
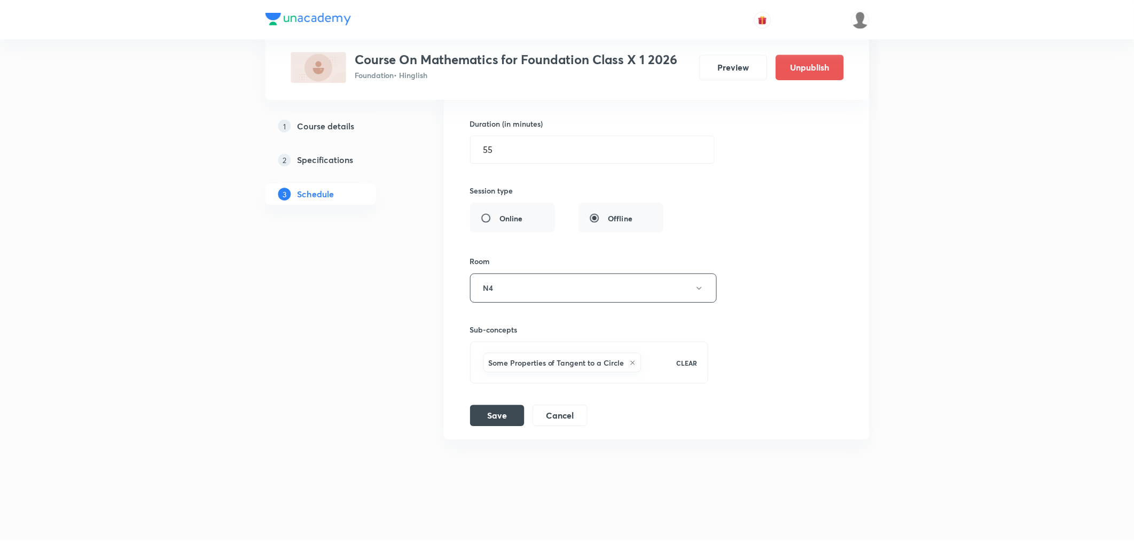
scroll to position [3220, 0]
click at [633, 363] on icon at bounding box center [633, 363] width 6 height 6
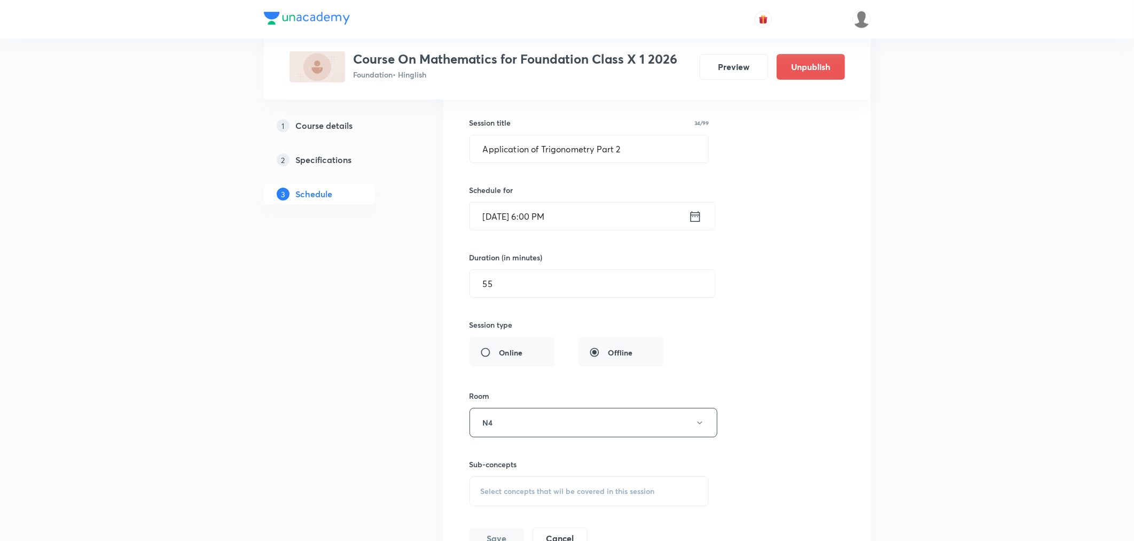
scroll to position [3208, 0]
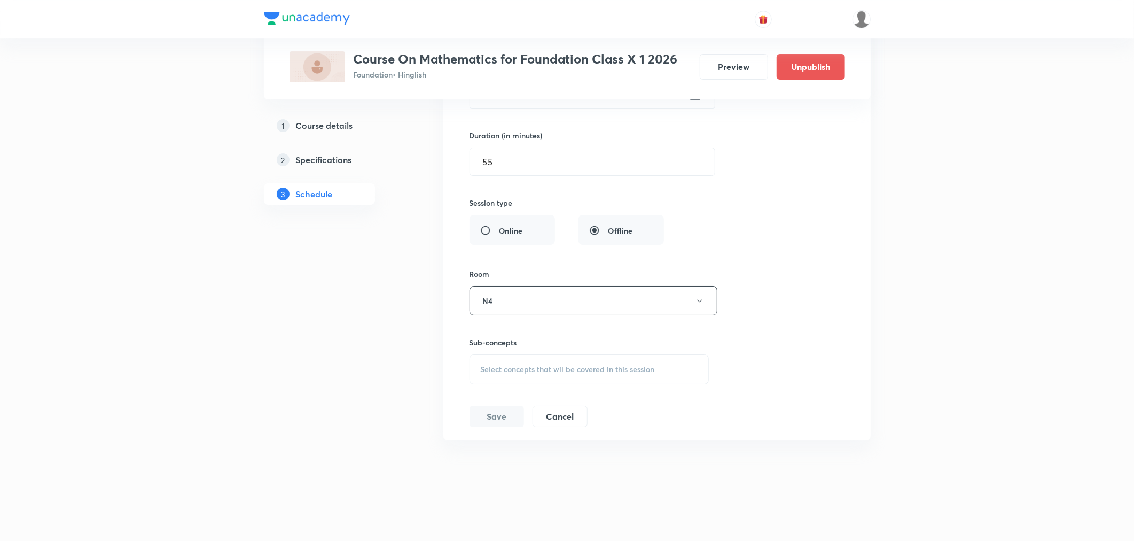
click at [615, 366] on span "Select concepts that wil be covered in this session" at bounding box center [568, 369] width 174 height 9
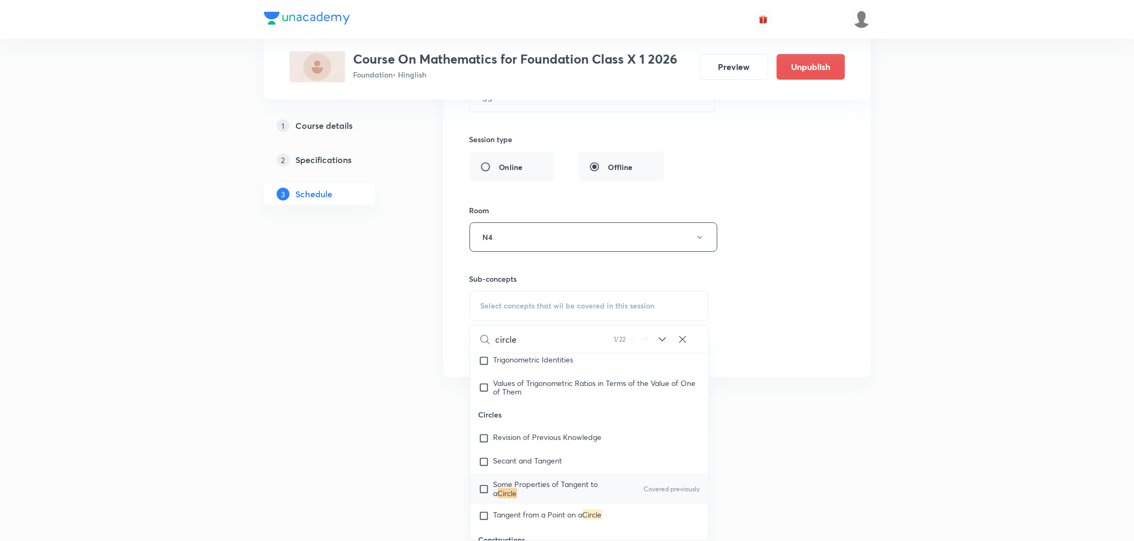
type input "circle"
click at [548, 482] on div "Some Properties of Tangent to a Circle Covered previously" at bounding box center [589, 488] width 239 height 30
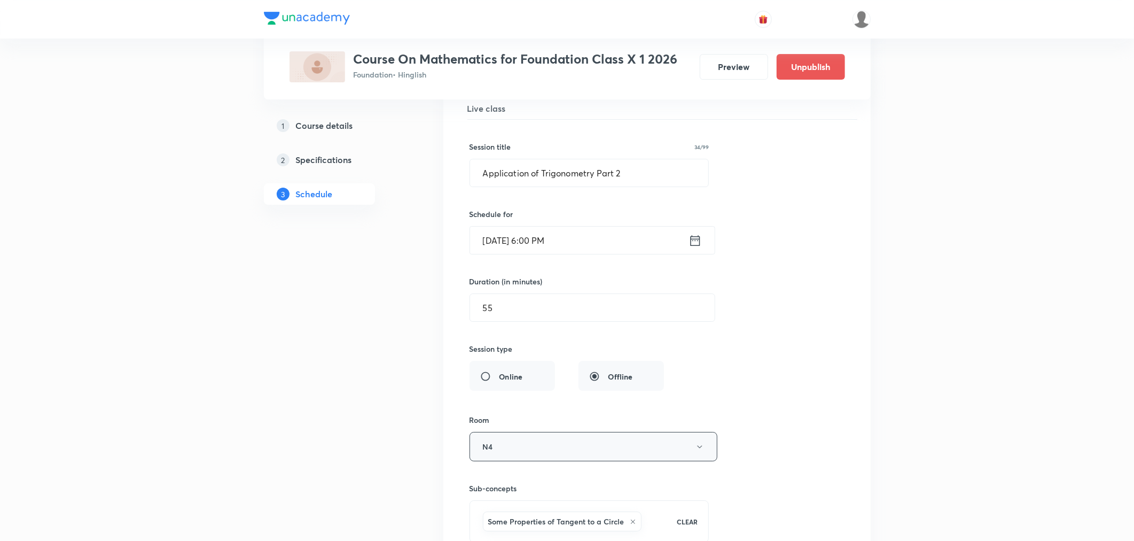
scroll to position [2983, 0]
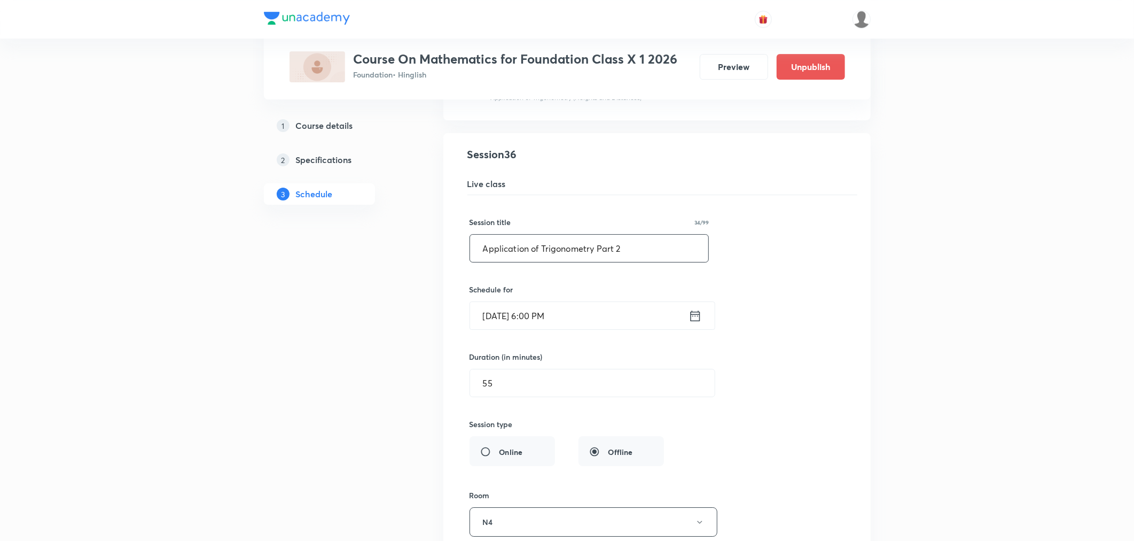
click at [558, 248] on input "Application of Trigonometry Part 2" at bounding box center [589, 248] width 239 height 27
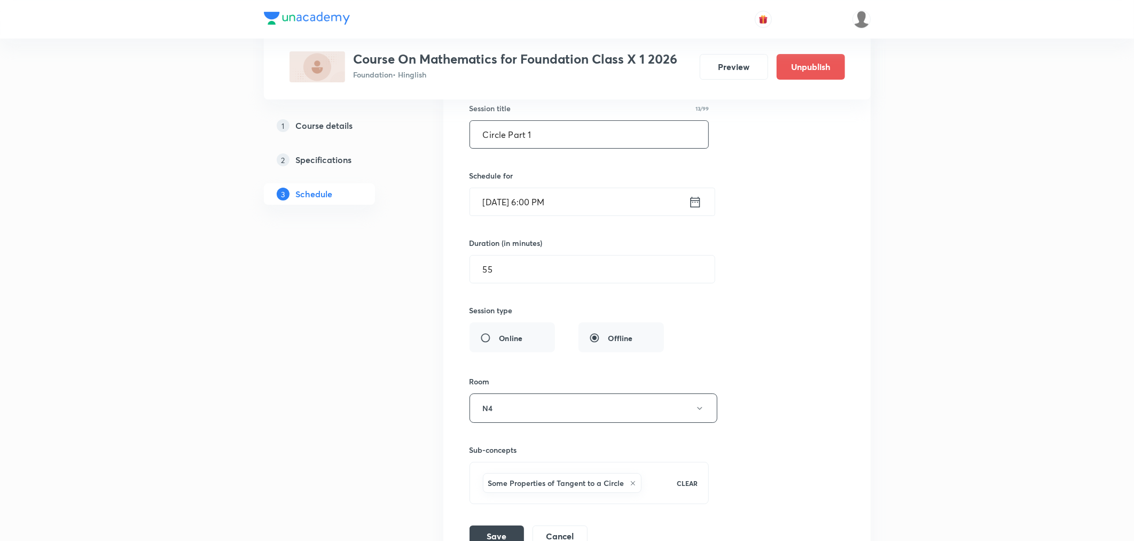
scroll to position [3102, 0]
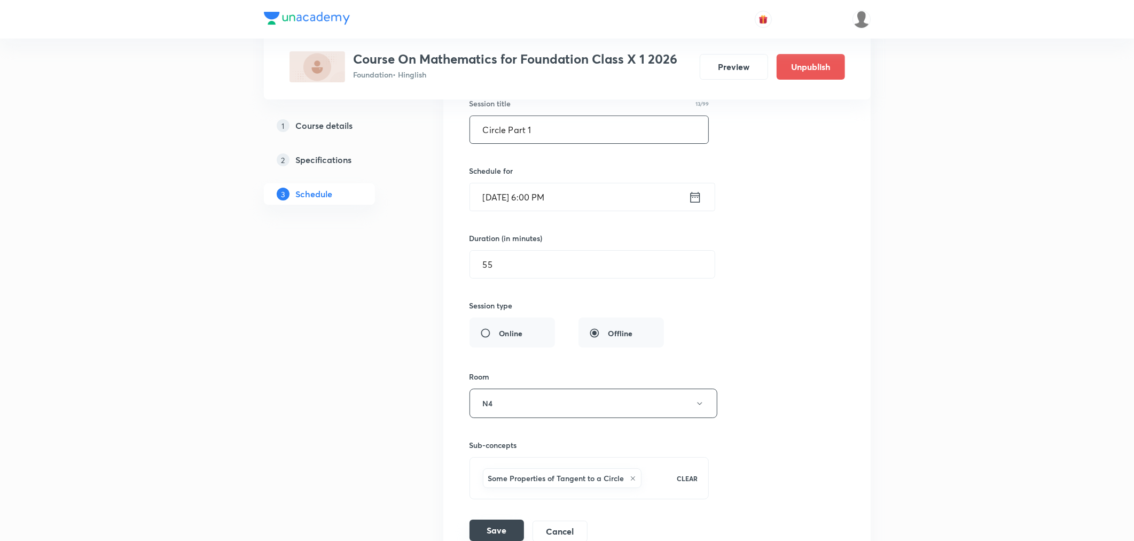
type input "Circle Part 1"
click at [480, 527] on button "Save" at bounding box center [497, 529] width 54 height 21
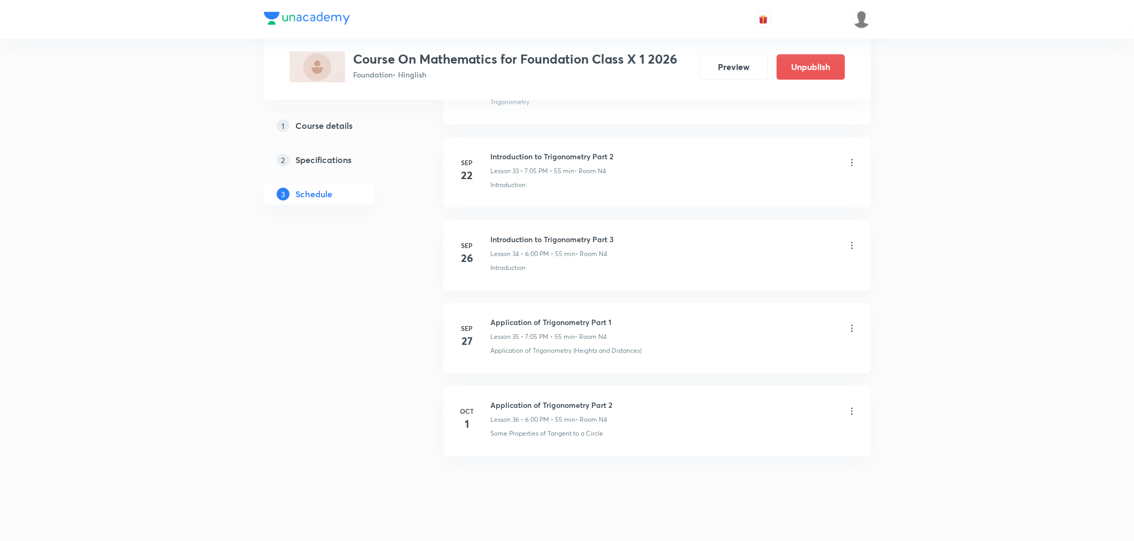
scroll to position [2809, 0]
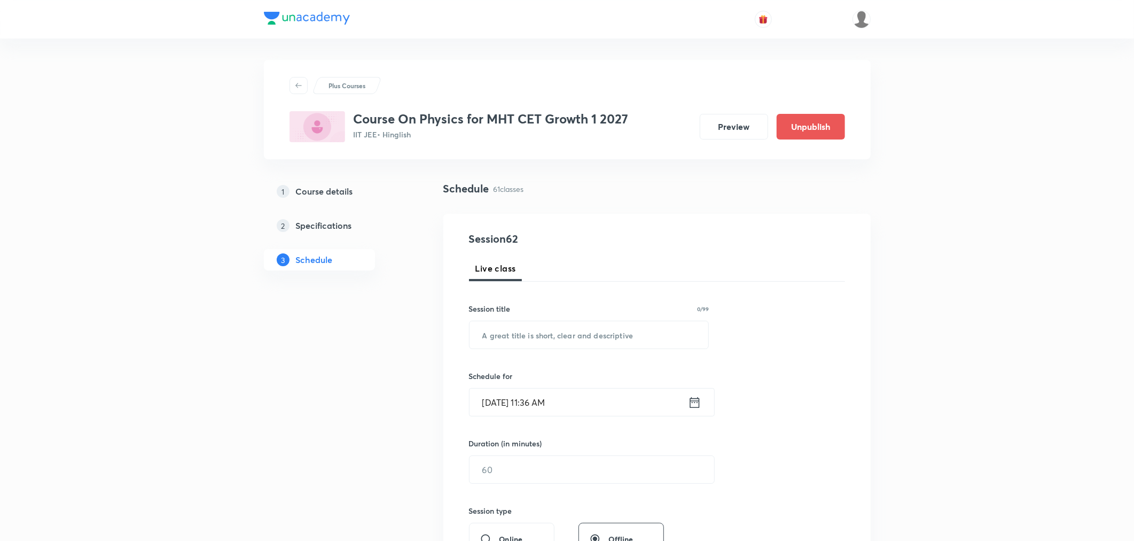
scroll to position [5374, 0]
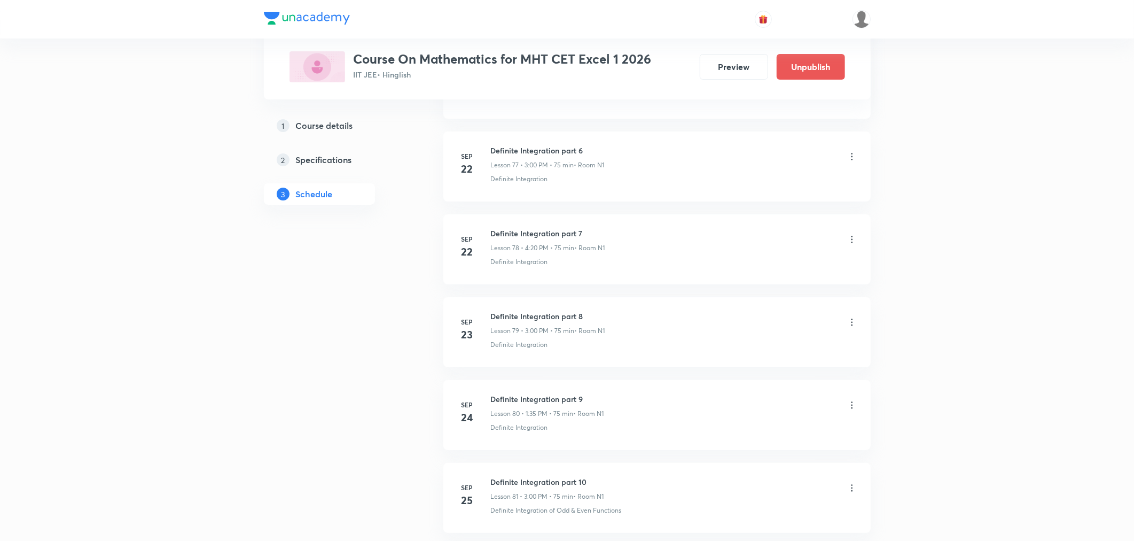
scroll to position [7528, 0]
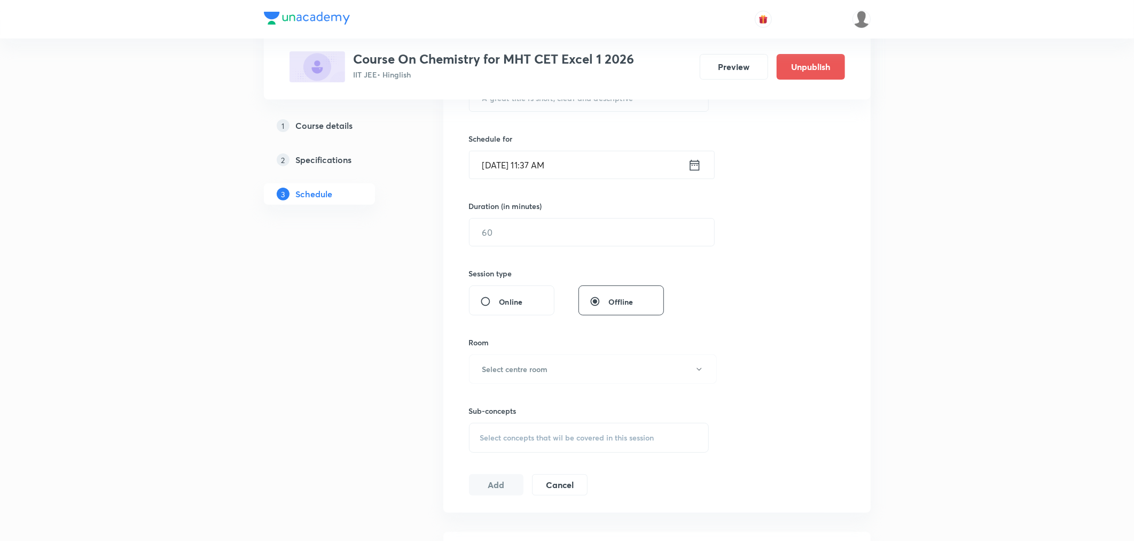
scroll to position [5041, 0]
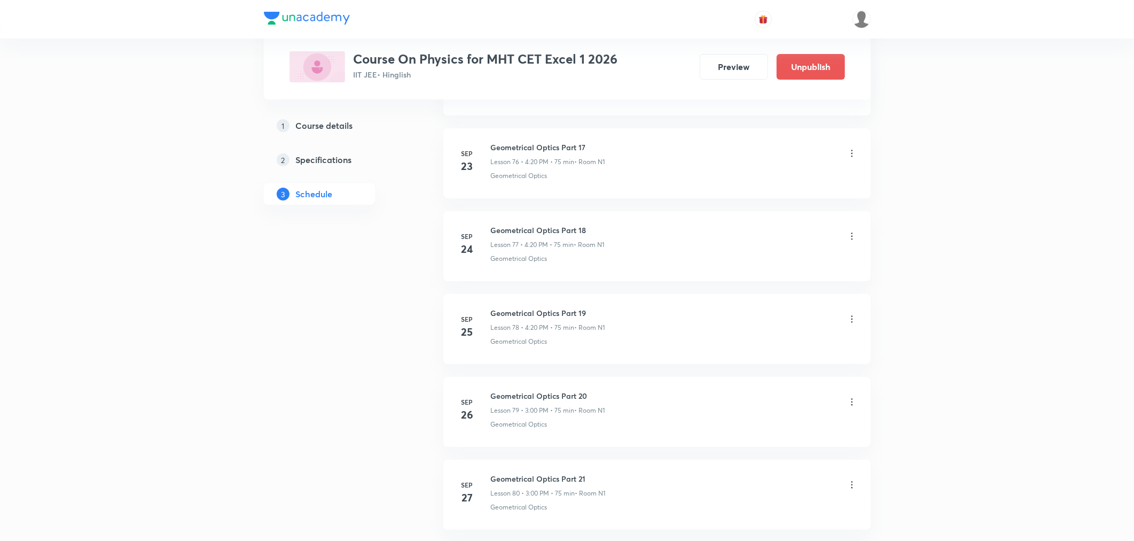
scroll to position [7279, 0]
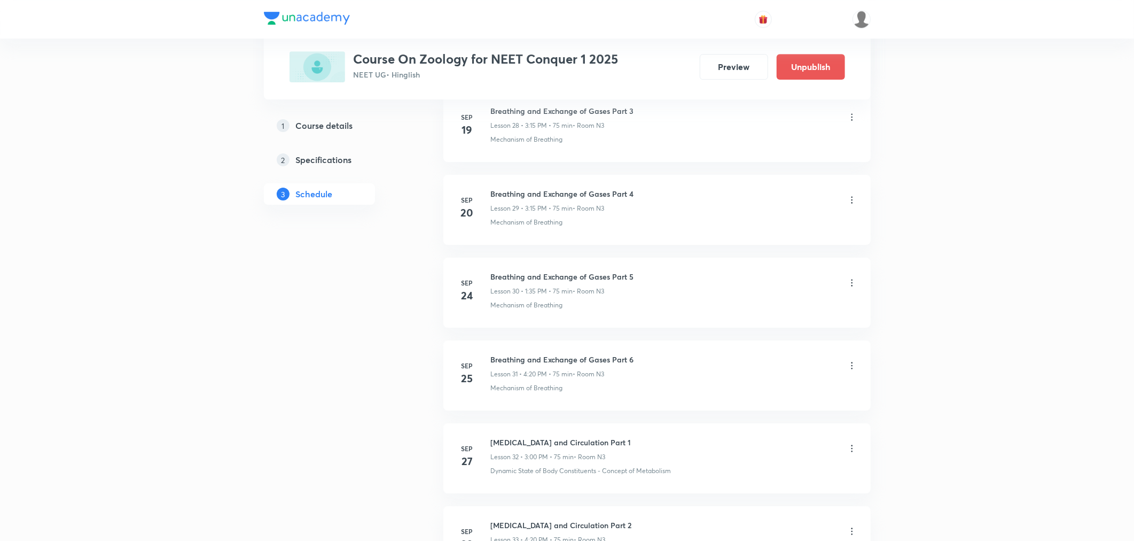
scroll to position [3134, 0]
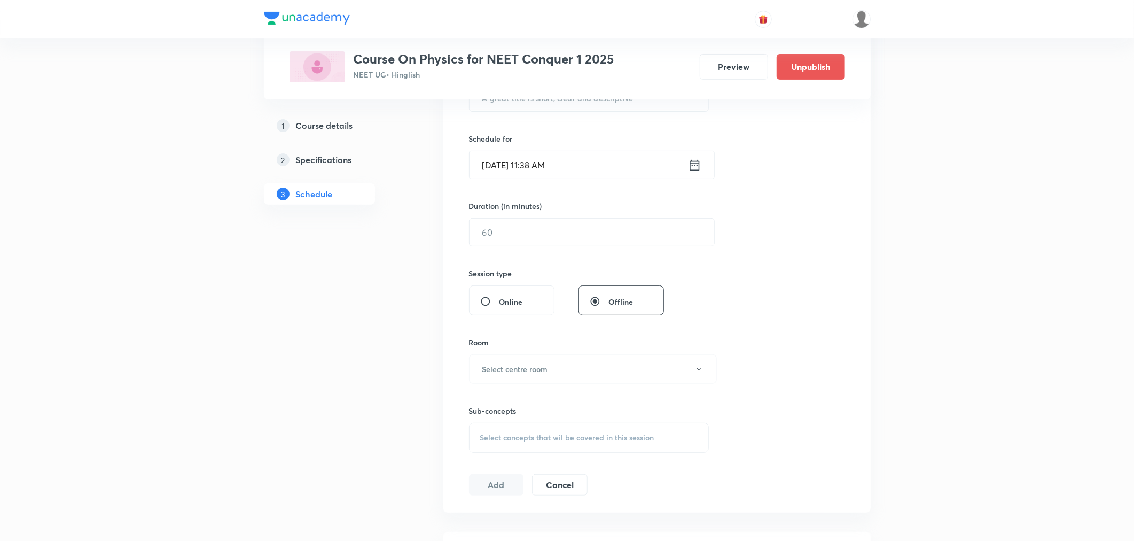
scroll to position [5372, 0]
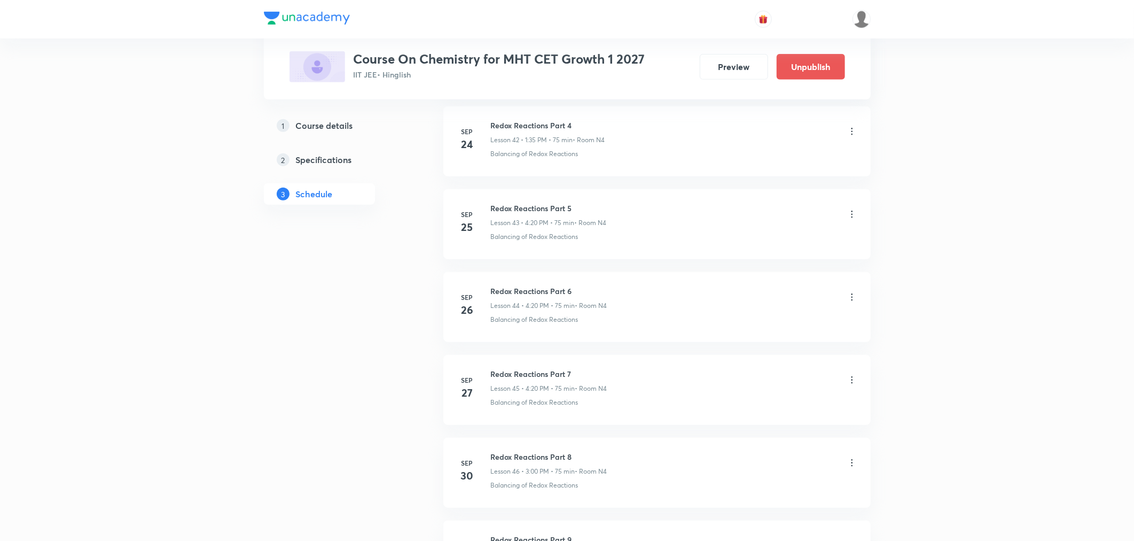
scroll to position [4212, 0]
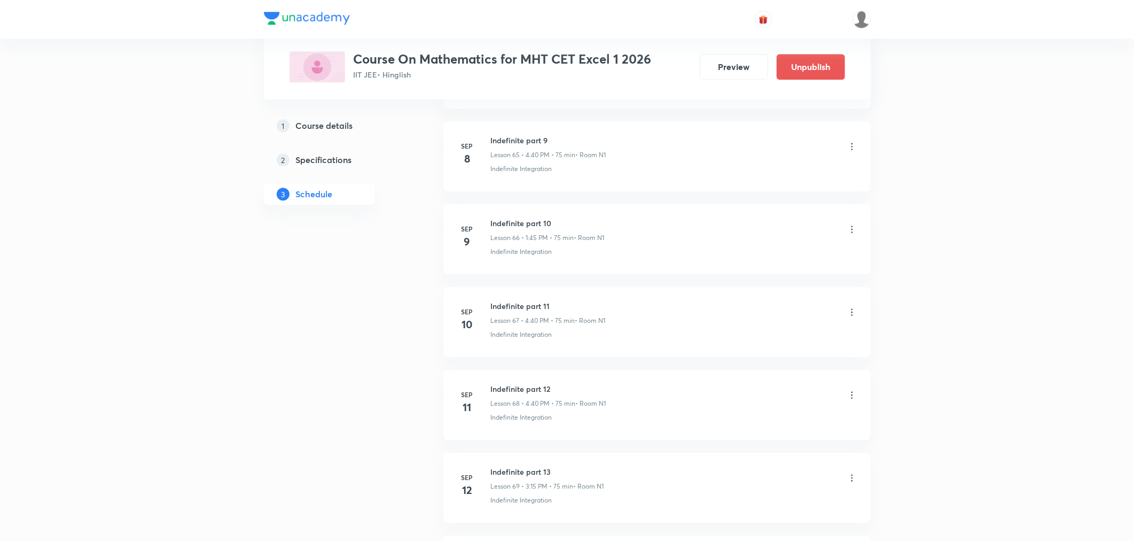
scroll to position [7528, 0]
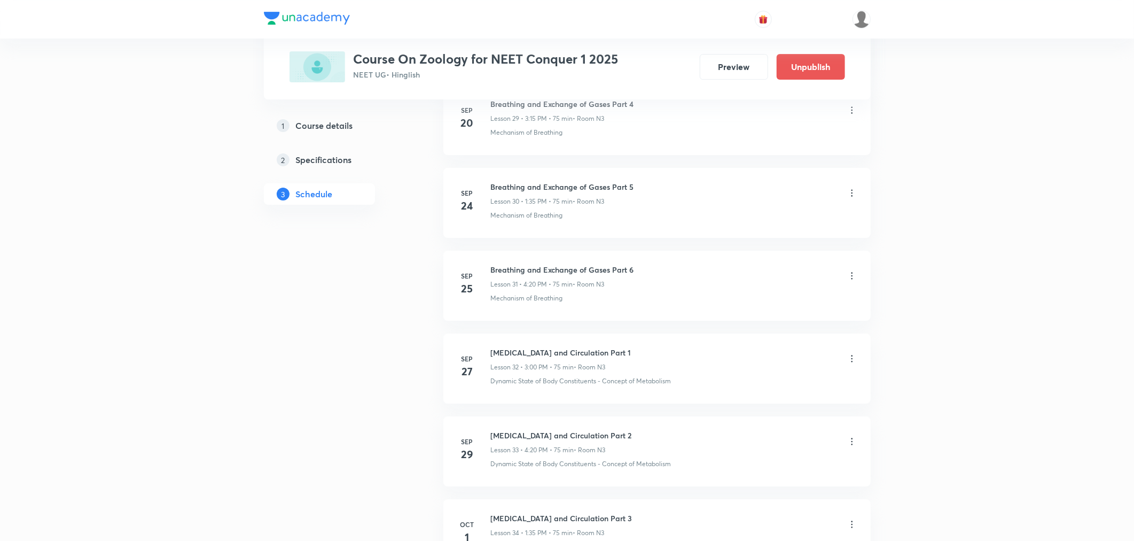
scroll to position [3134, 0]
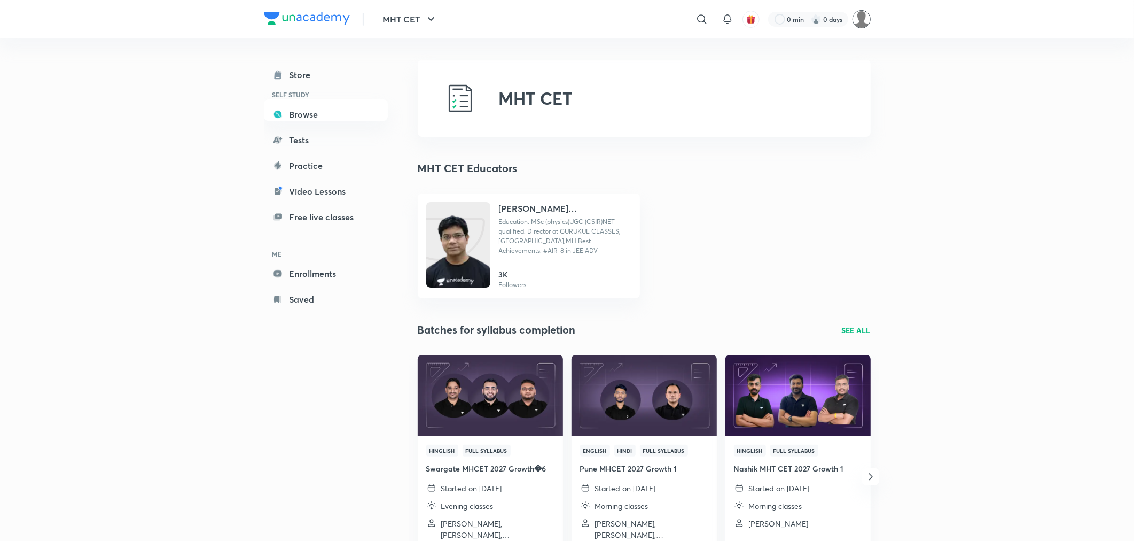
click at [863, 28] on img at bounding box center [862, 19] width 18 height 18
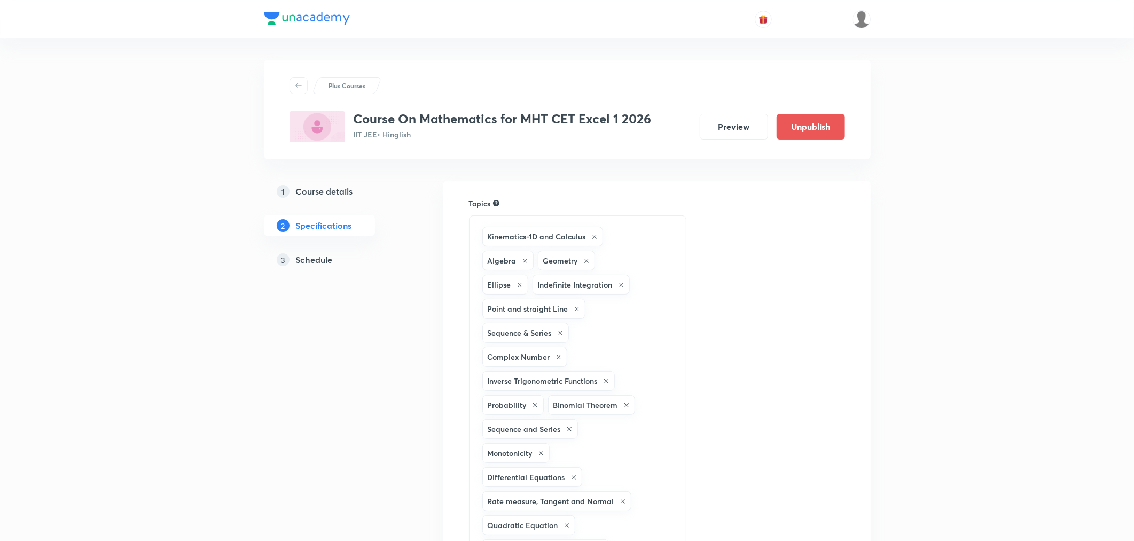
click at [300, 257] on h5 "Schedule" at bounding box center [314, 259] width 37 height 13
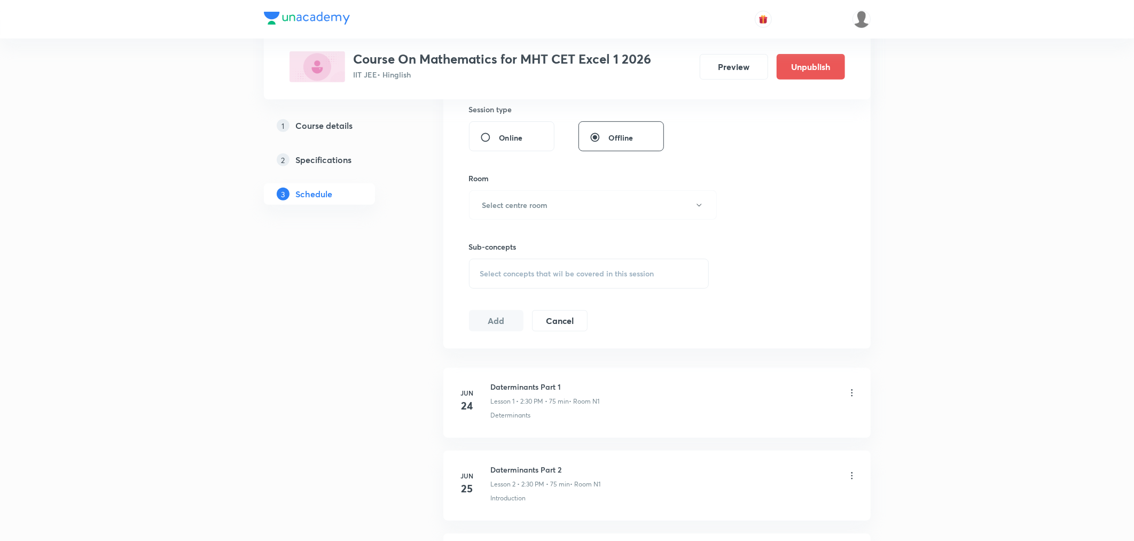
scroll to position [7528, 0]
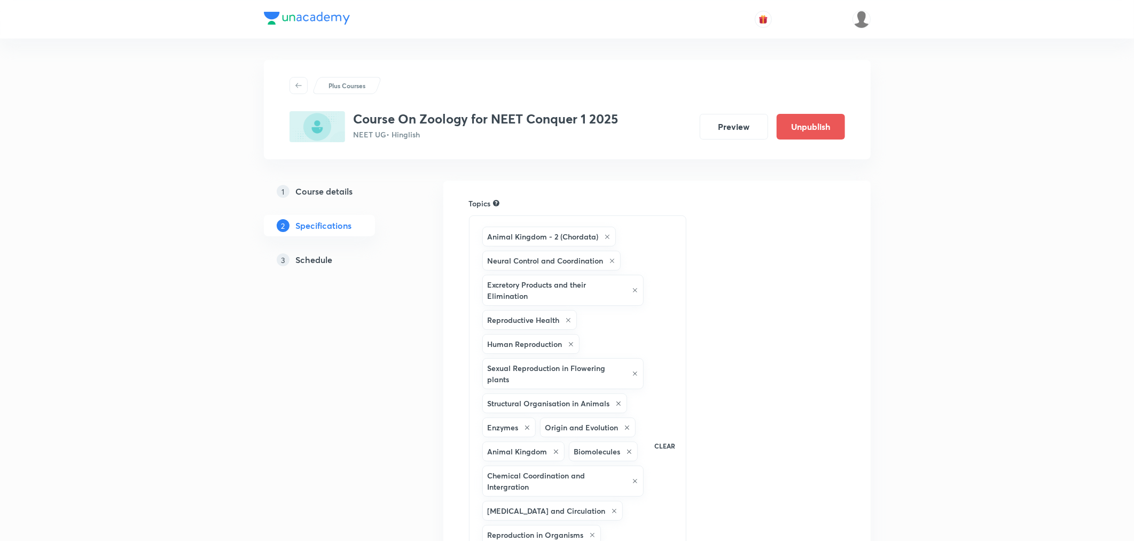
click at [331, 265] on h5 "Schedule" at bounding box center [314, 259] width 37 height 13
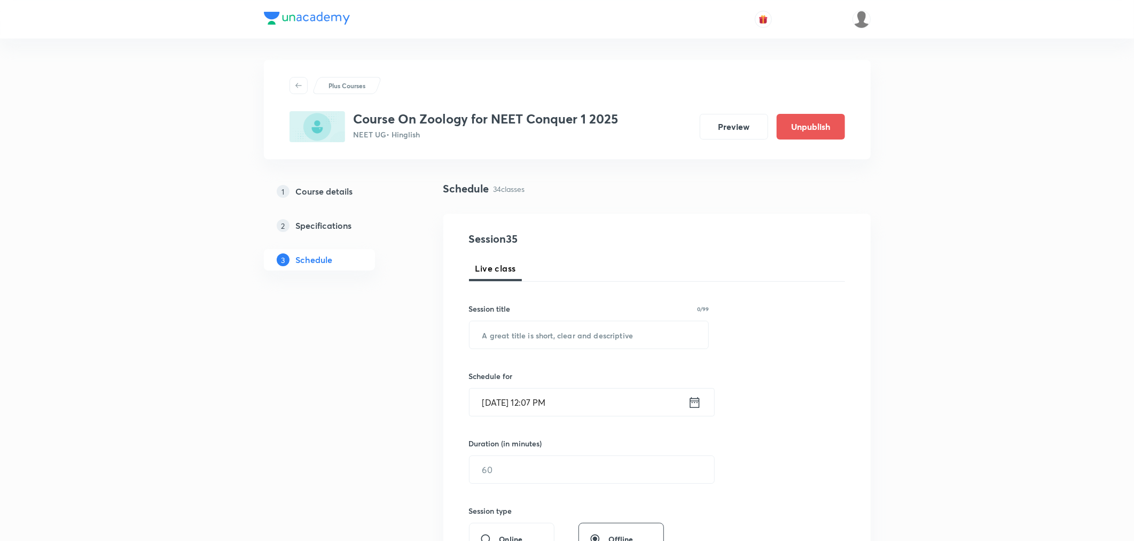
scroll to position [3134, 0]
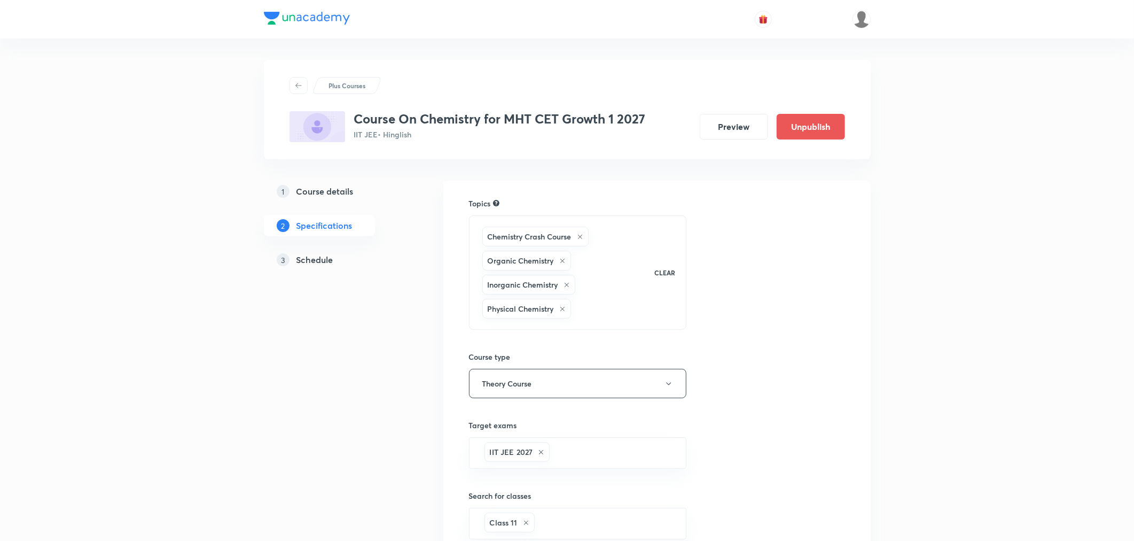
click at [322, 259] on h5 "Schedule" at bounding box center [314, 259] width 37 height 13
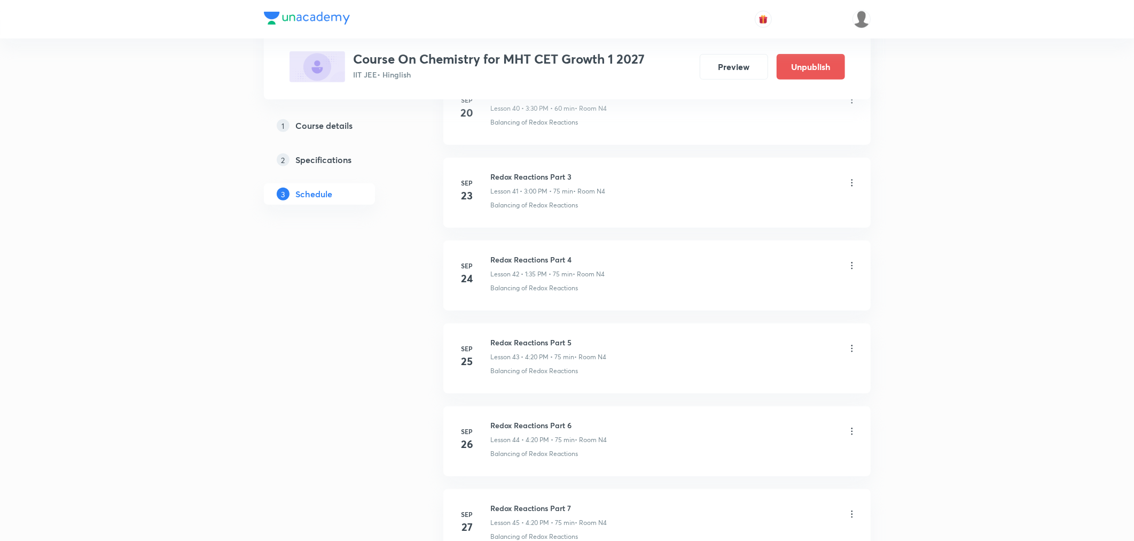
scroll to position [4212, 0]
